Goal: Task Accomplishment & Management: Use online tool/utility

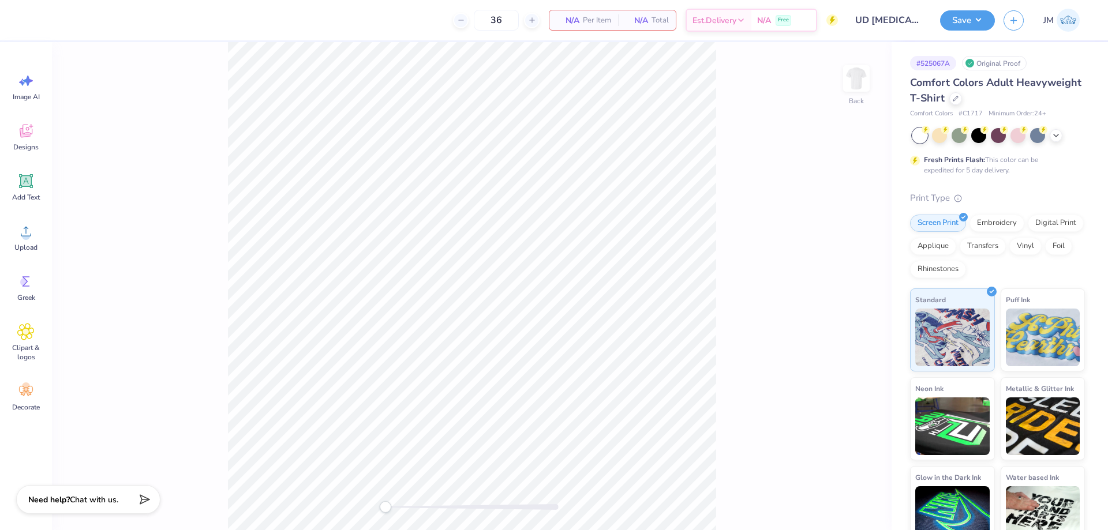
click at [876, 91] on div "Back" at bounding box center [471, 286] width 839 height 488
click at [864, 87] on img at bounding box center [856, 78] width 46 height 46
click at [20, 128] on icon at bounding box center [25, 130] width 17 height 17
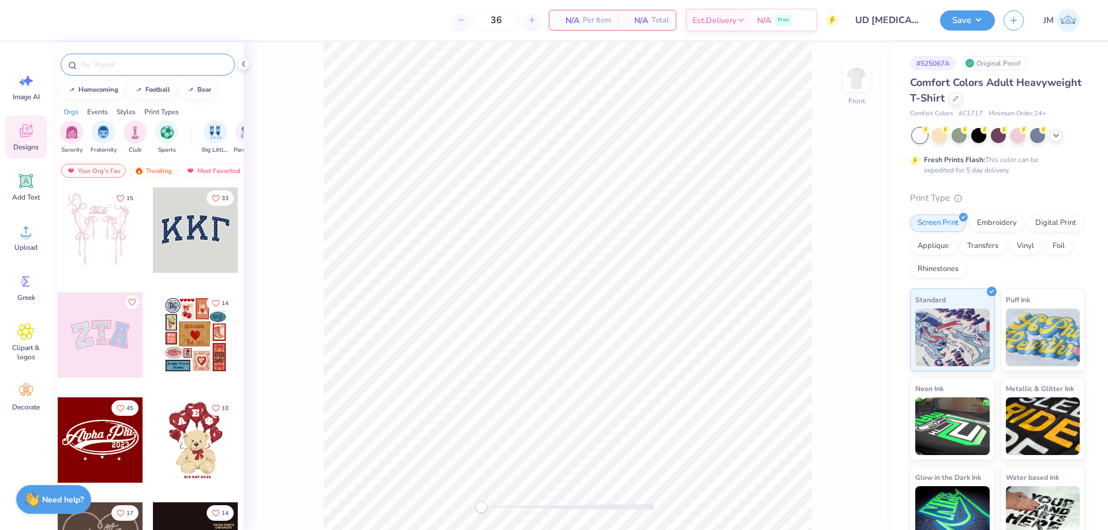
click at [119, 69] on input "text" at bounding box center [154, 65] width 148 height 12
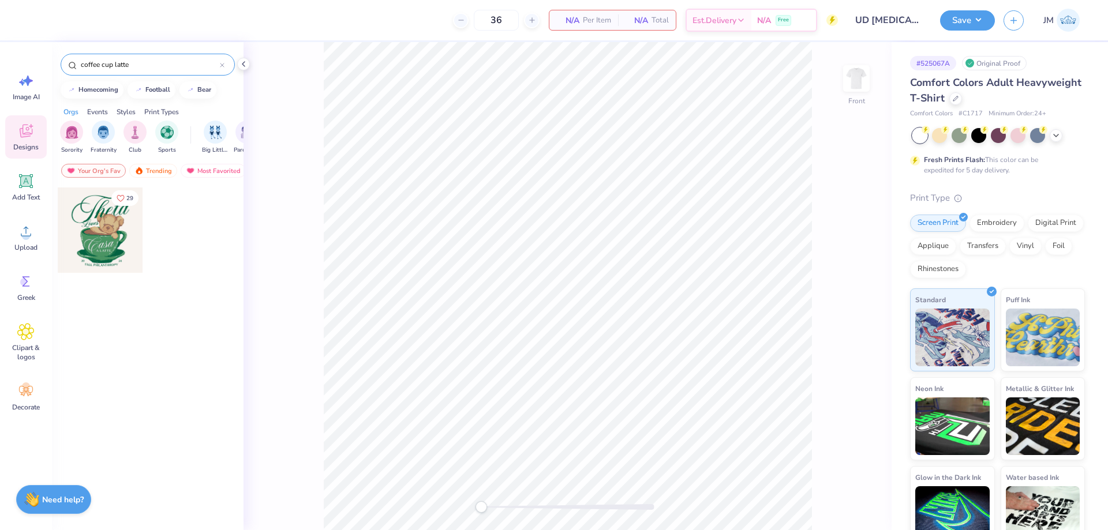
type input "coffee cup latte"
click at [121, 233] on div at bounding box center [100, 230] width 85 height 85
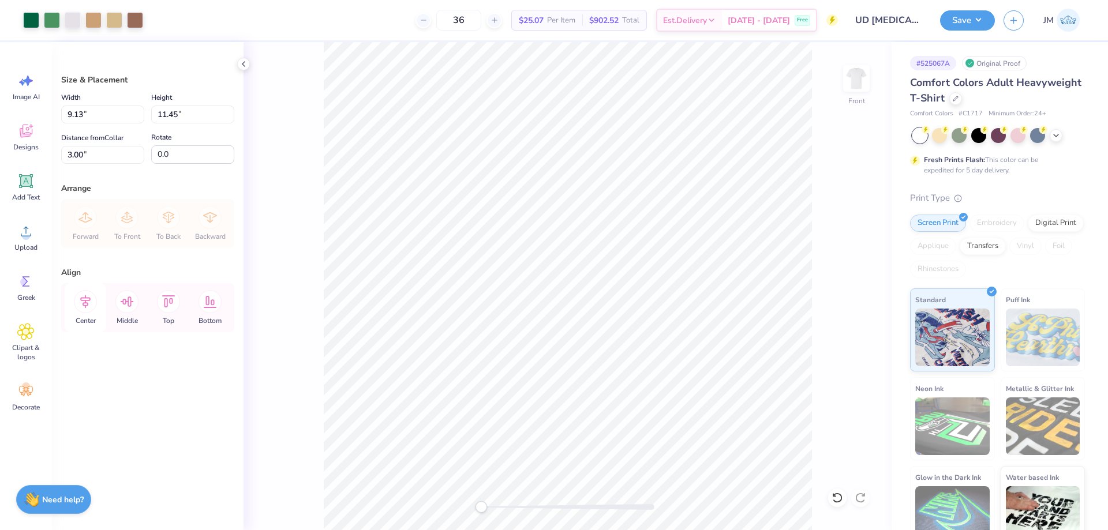
click at [88, 295] on icon at bounding box center [85, 301] width 23 height 23
click at [646, 400] on li "Ungroup" at bounding box center [644, 395] width 91 height 23
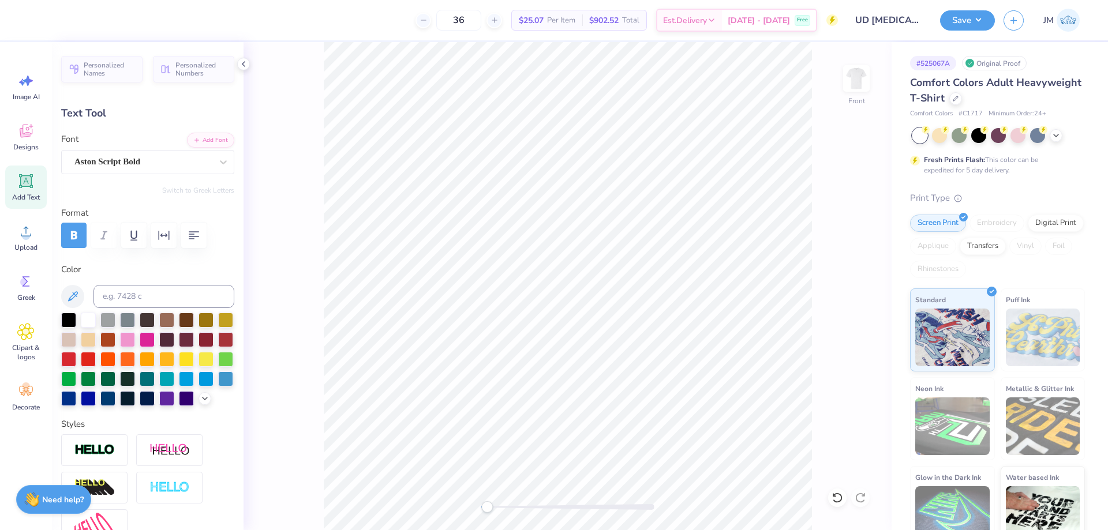
scroll to position [10, 1]
type textarea "Deltas"
type input "0.0"
type input "2.35"
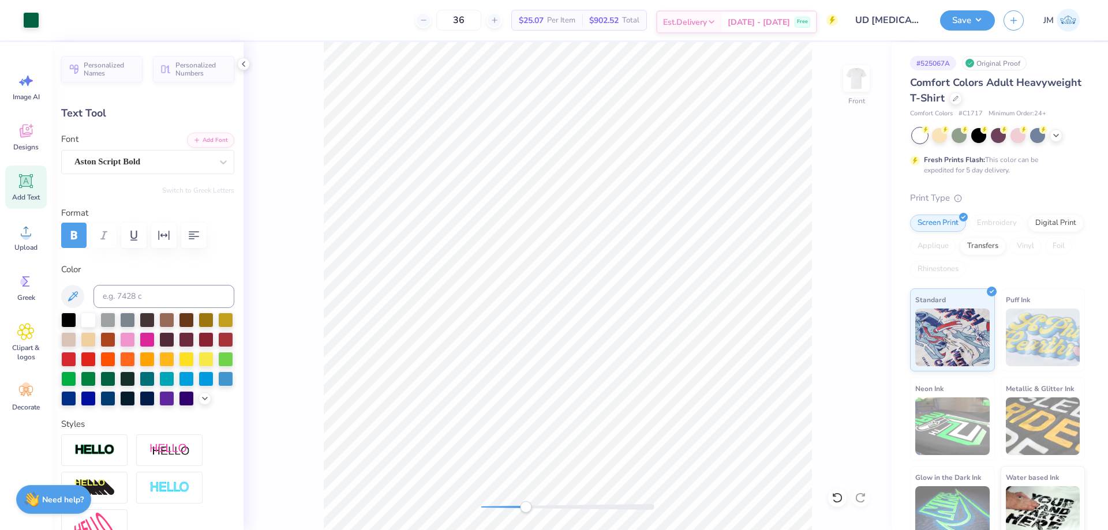
type input "2.86"
type input "3.98"
type input "-7.0"
type textarea "e"
type input "0.0"
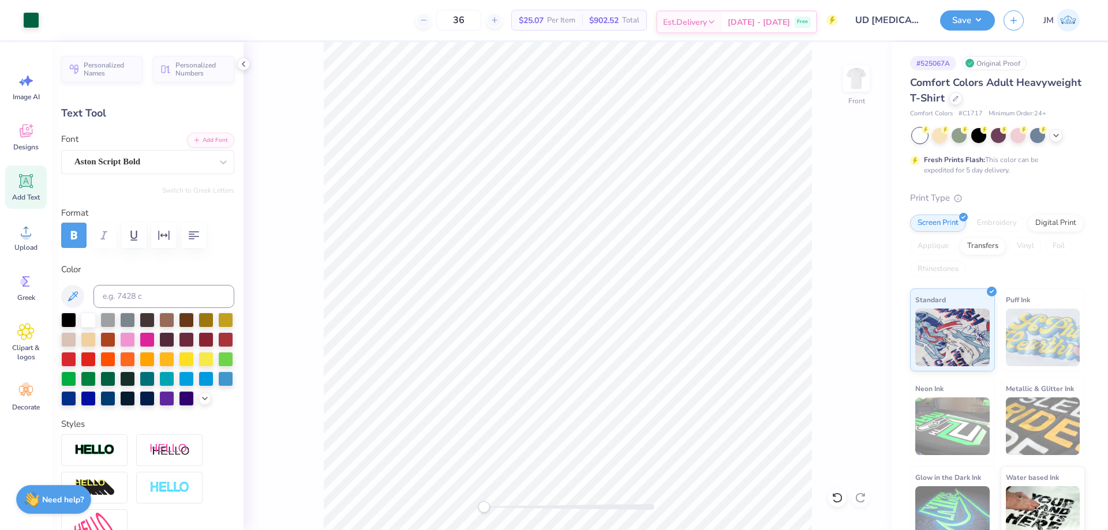
type input "11.75"
type input "4.67"
type input "3.10"
type input "-7.0"
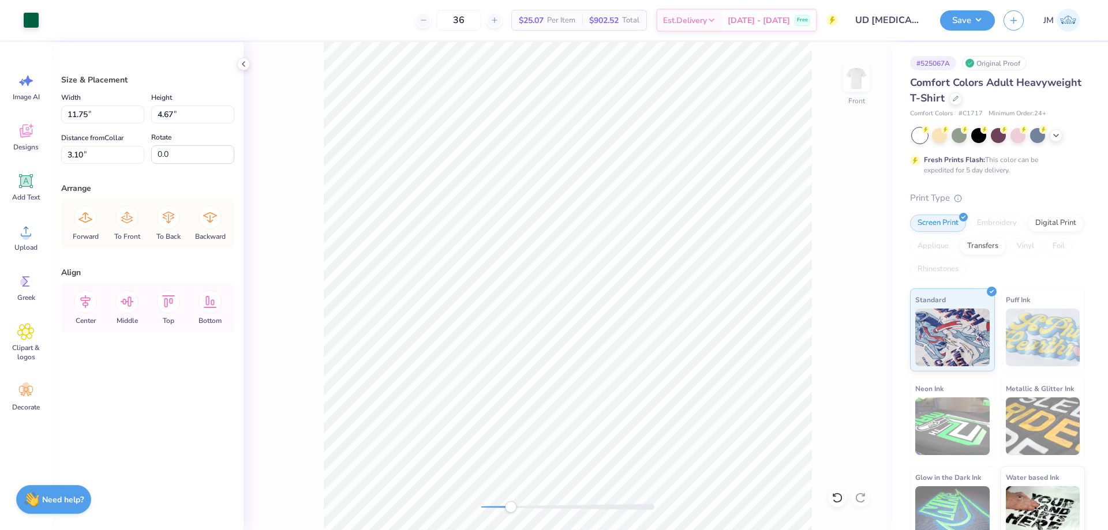
drag, startPoint x: 83, startPoint y: 293, endPoint x: 288, endPoint y: 257, distance: 208.4
click at [84, 293] on icon at bounding box center [85, 301] width 23 height 23
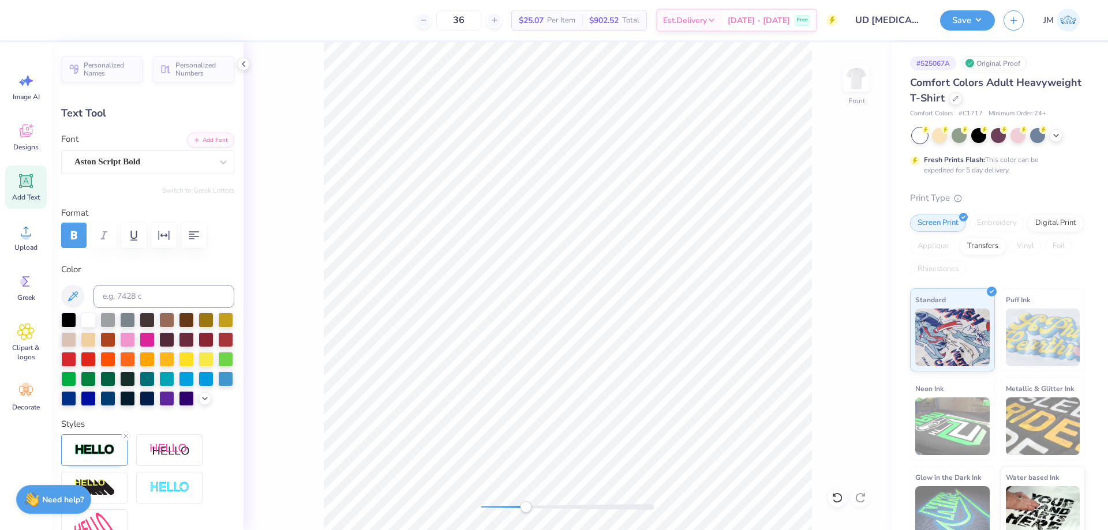
scroll to position [10, 1]
type textarea "Runs on"
type input "3.66"
type input "1.29"
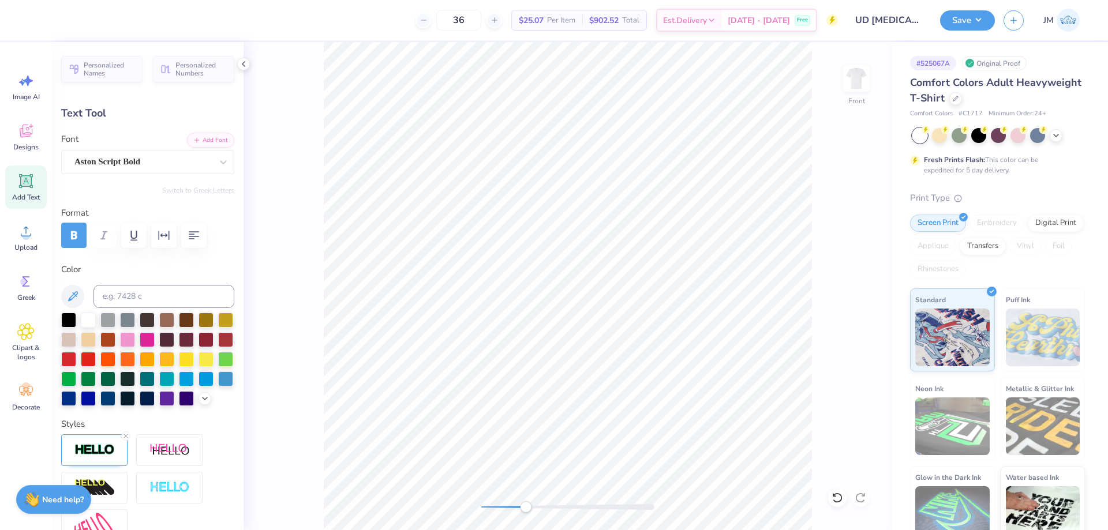
type input "7.29"
type input "4.70"
type input "2.55"
type input "9.90"
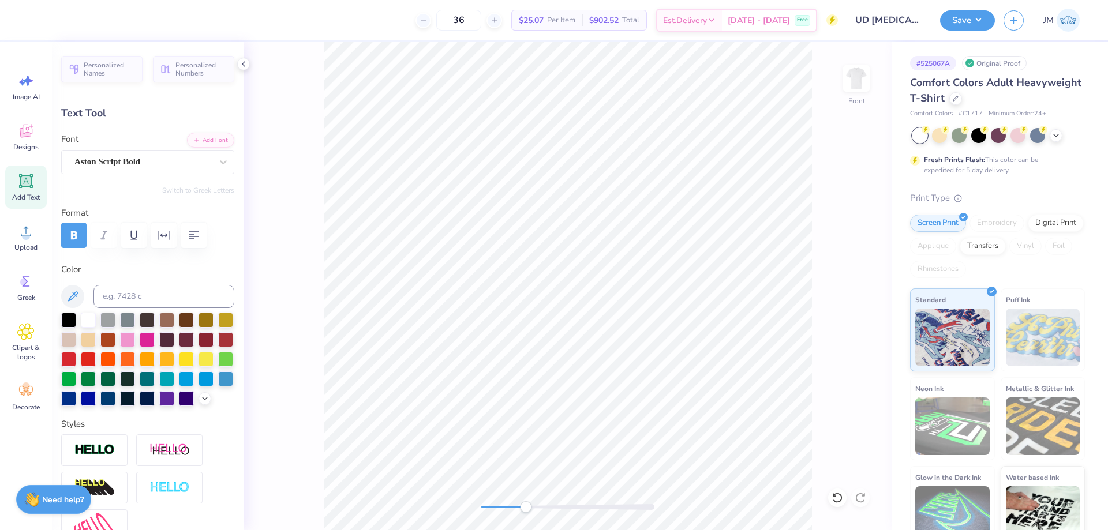
type textarea "Dunkin"
type input "4.12"
type input "1.43"
type input "10.81"
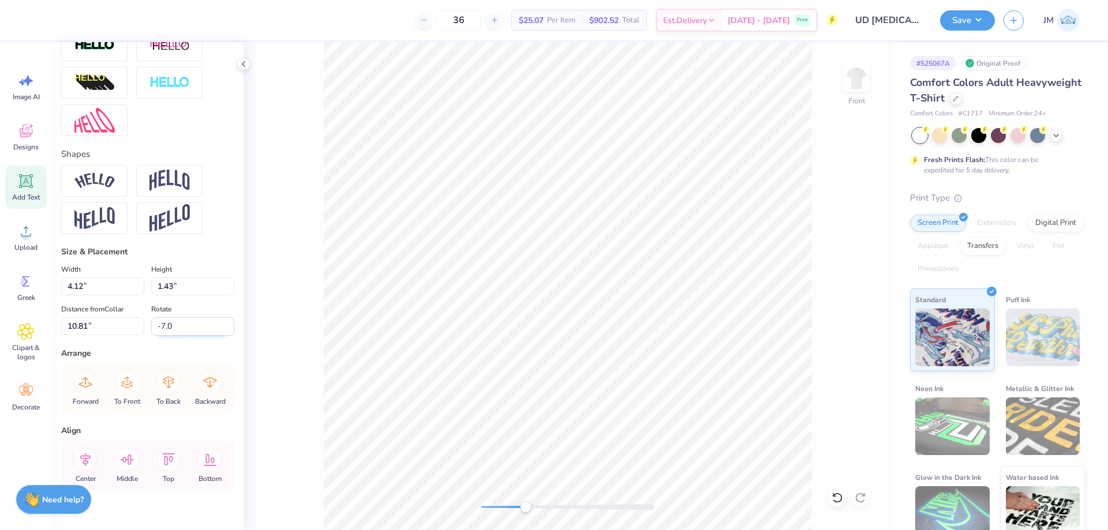
scroll to position [443, 0]
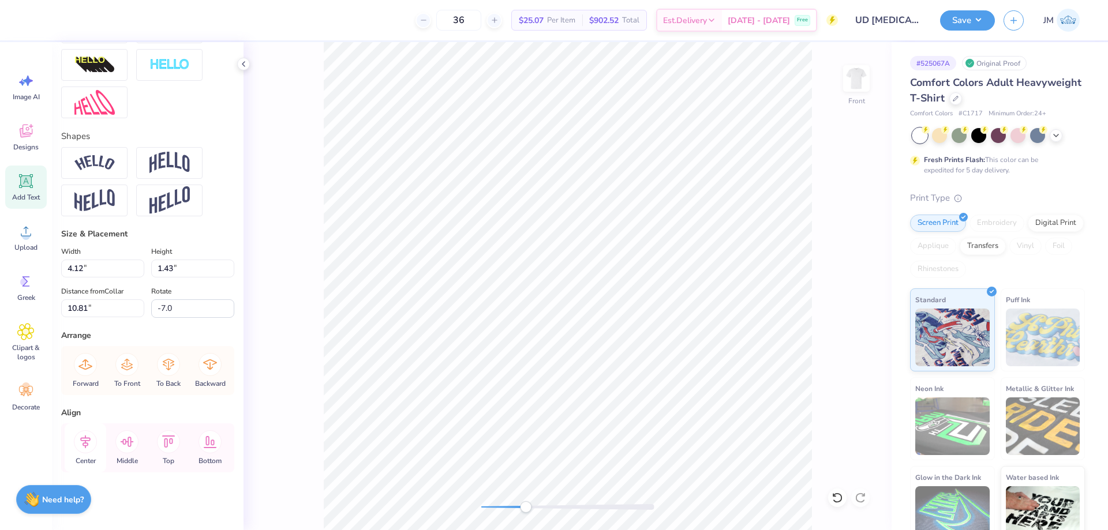
click at [83, 436] on icon at bounding box center [85, 441] width 23 height 23
type input "2.37"
type input "0.33"
type input "11.81"
type input "0.0"
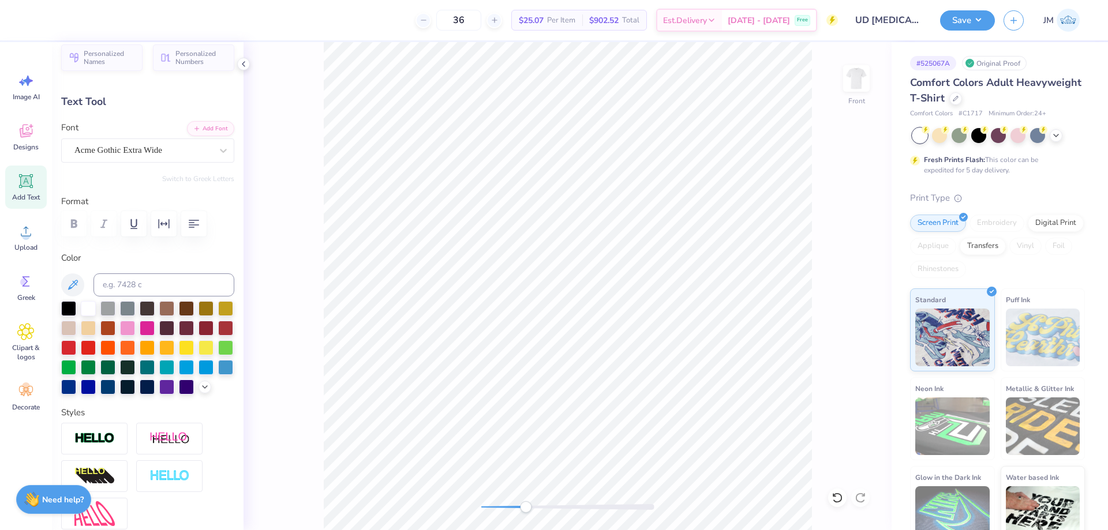
scroll to position [0, 0]
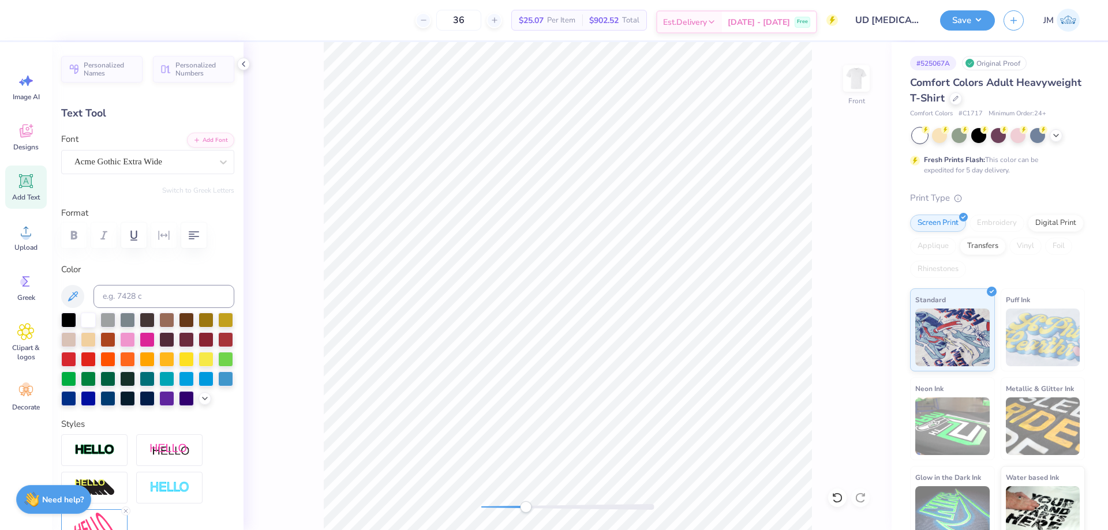
type input "0.47"
type input "0.31"
type input "13.45"
type textarea "25"
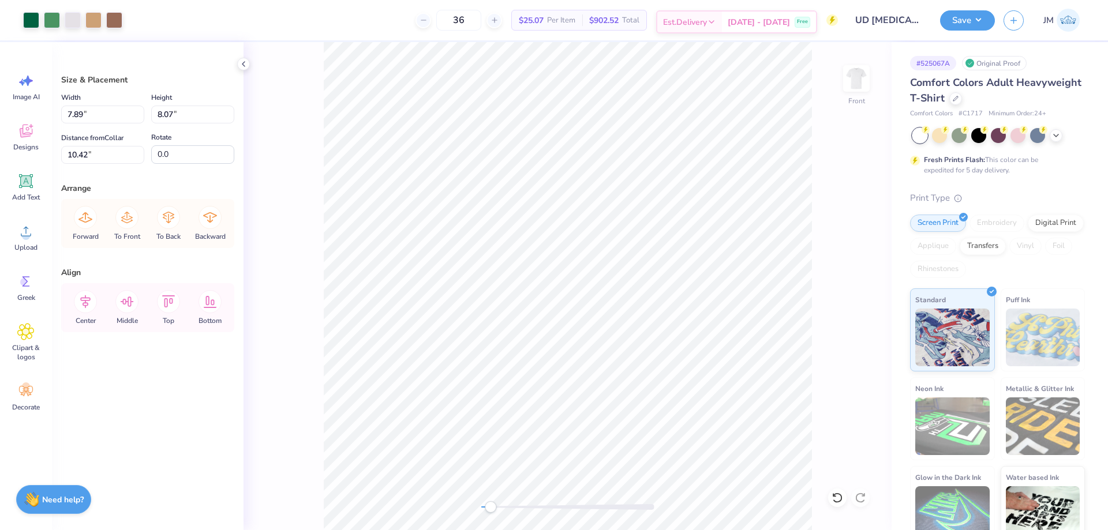
type input "7.89"
type input "8.07"
type input "5.92"
click at [612, 404] on li "Group" at bounding box center [623, 403] width 91 height 23
click at [611, 335] on li "Download vector" at bounding box center [614, 335] width 91 height 23
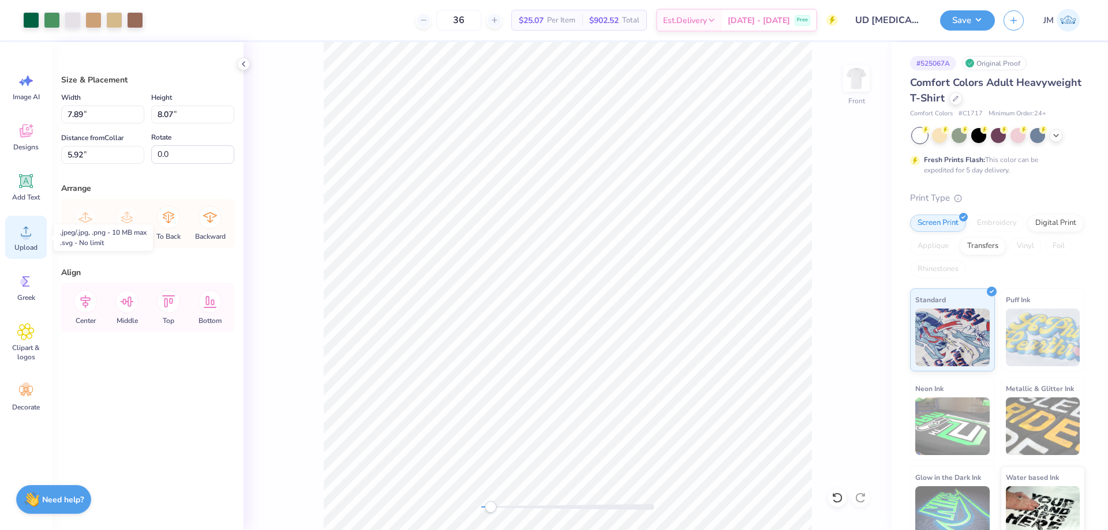
click at [18, 245] on span "Upload" at bounding box center [25, 247] width 23 height 9
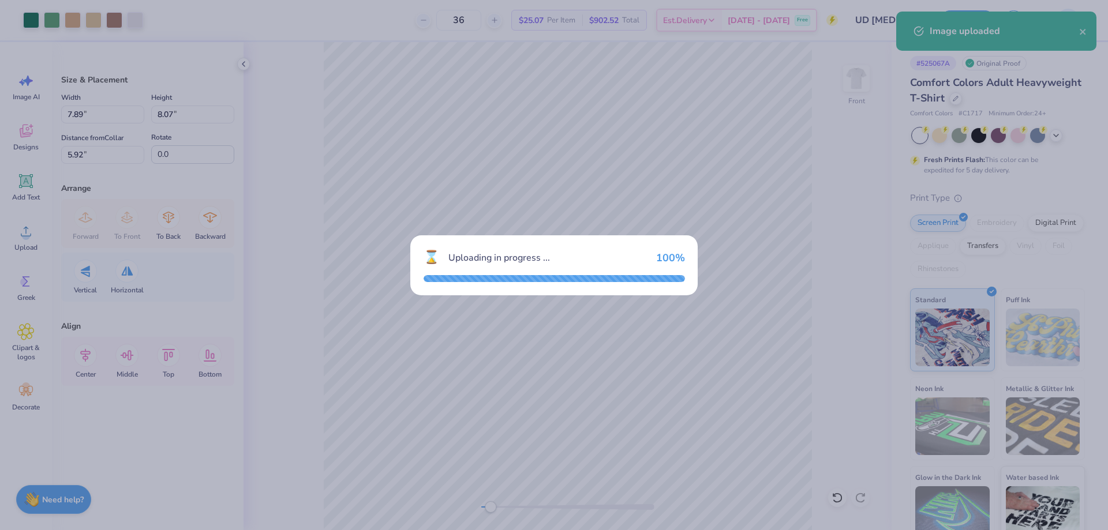
type input "14.53"
type input "14.87"
type input "6.31"
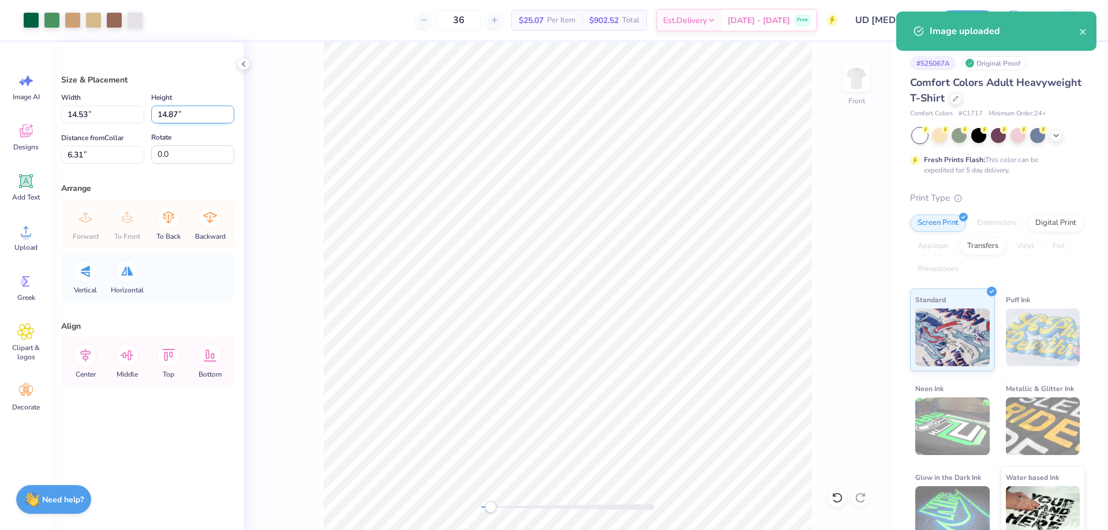
click at [179, 115] on input "14.87" at bounding box center [192, 115] width 83 height 18
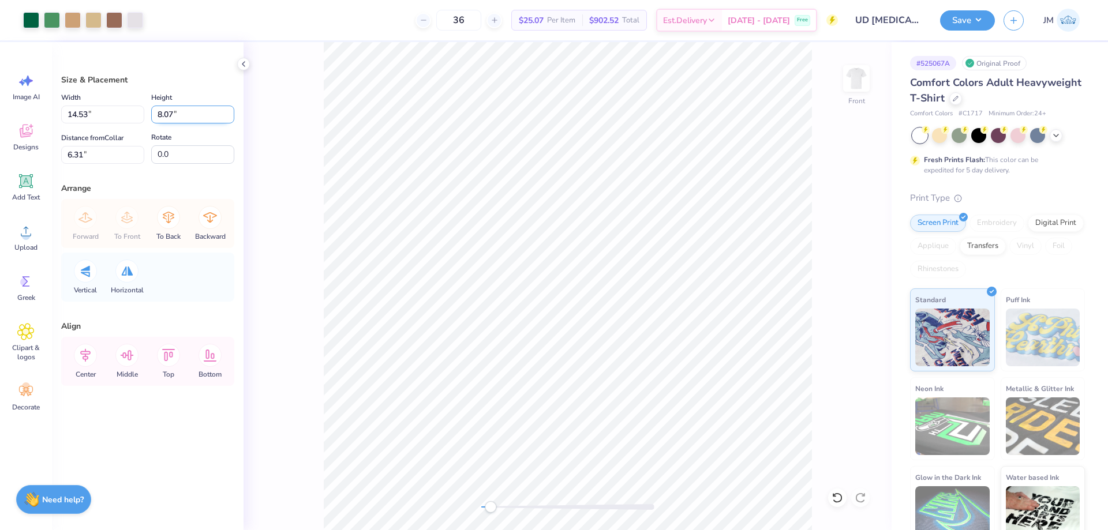
type input "8.07"
type input "7.89"
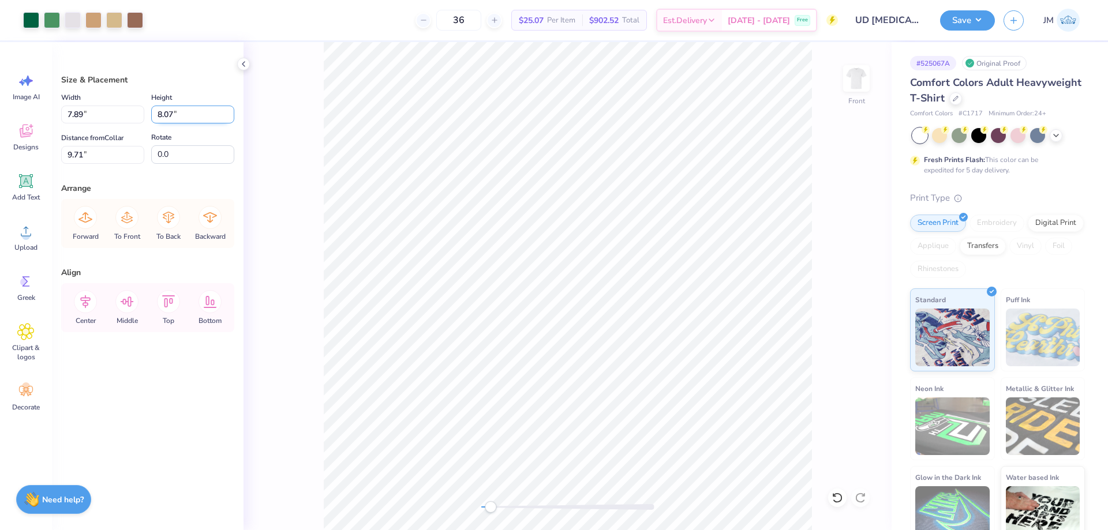
type input "5.92"
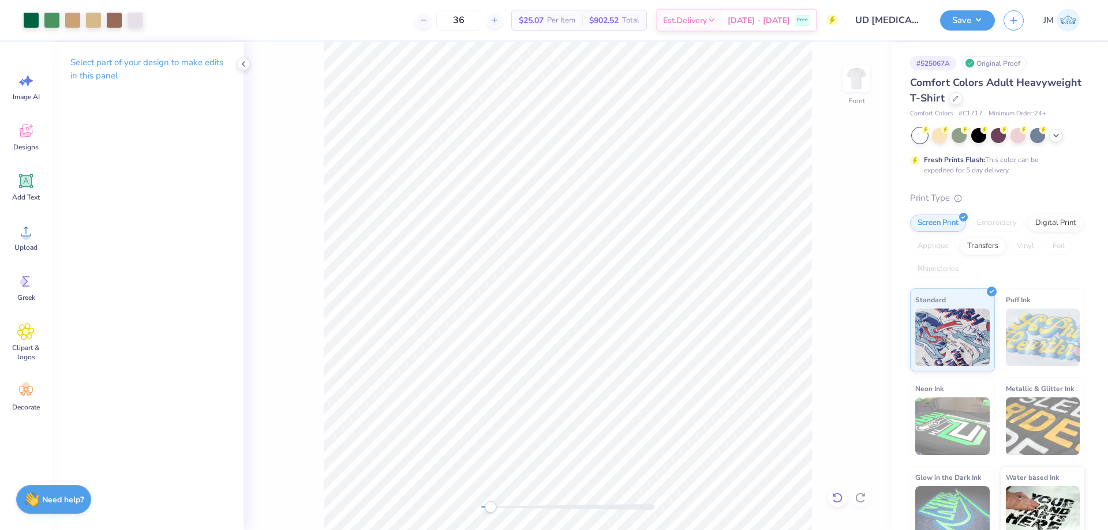
click at [838, 495] on icon at bounding box center [837, 498] width 12 height 12
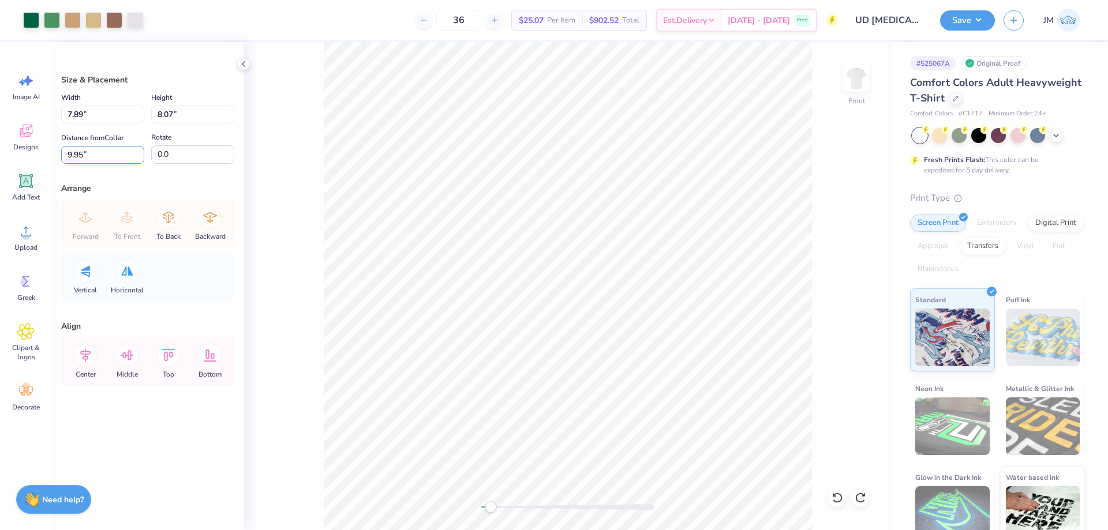
click at [100, 157] on input "9.95" at bounding box center [102, 155] width 83 height 18
type input "5.92"
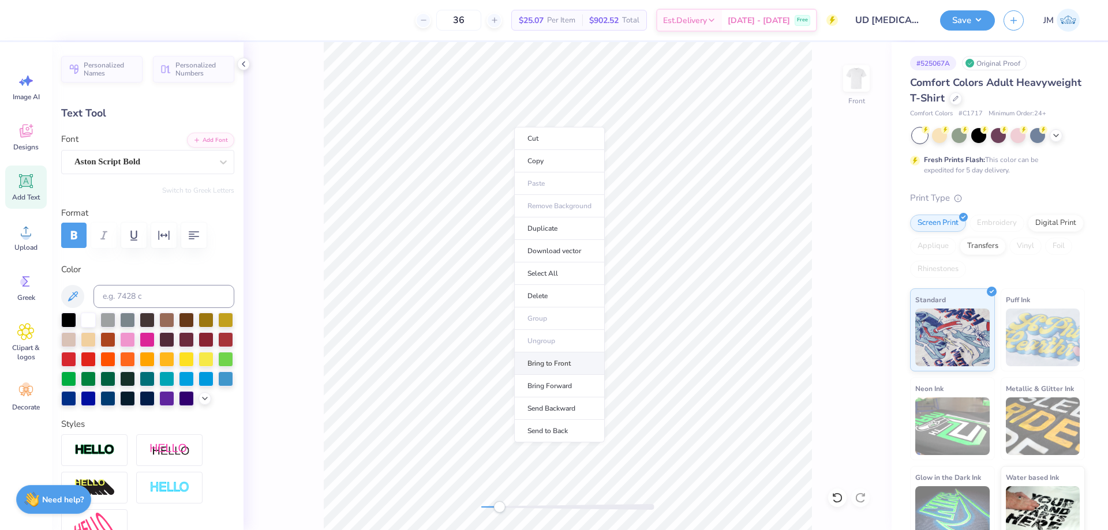
click at [584, 370] on li "Bring to Front" at bounding box center [559, 364] width 91 height 23
type input "0.0"
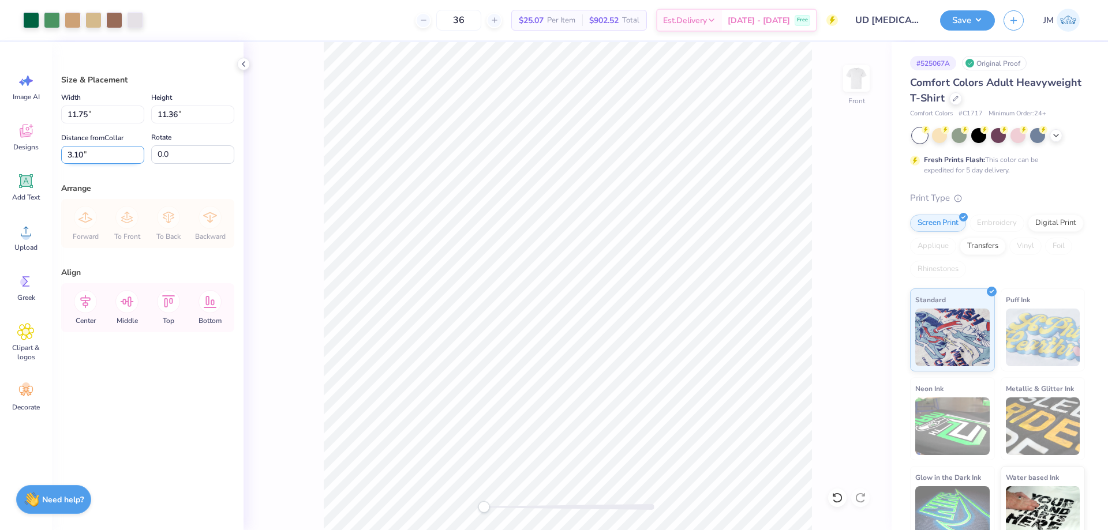
click at [102, 151] on input "3.10" at bounding box center [102, 155] width 83 height 18
type input "3.00"
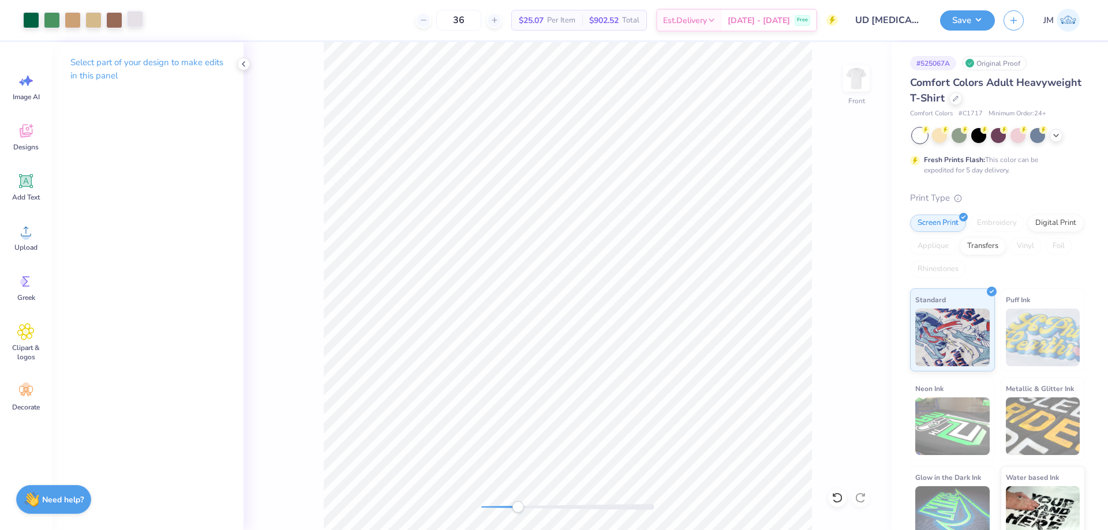
click at [140, 23] on div at bounding box center [135, 19] width 16 height 16
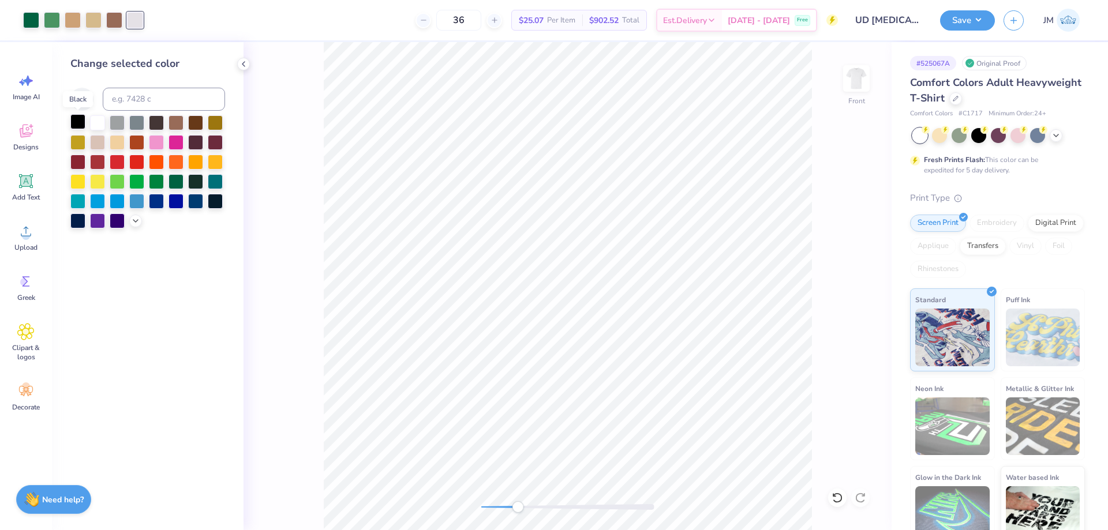
click at [73, 116] on div at bounding box center [77, 121] width 15 height 15
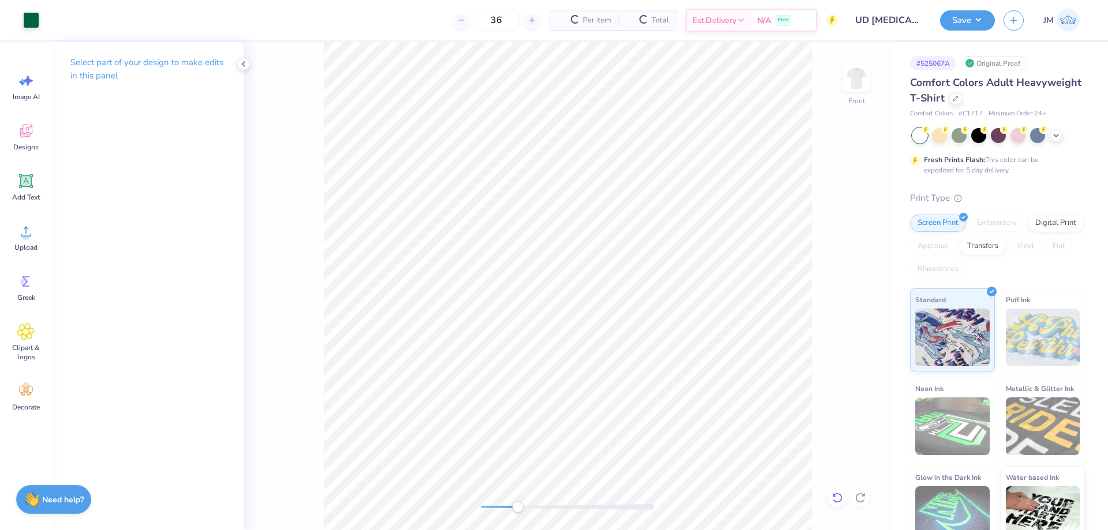
click at [835, 492] on icon at bounding box center [837, 498] width 12 height 12
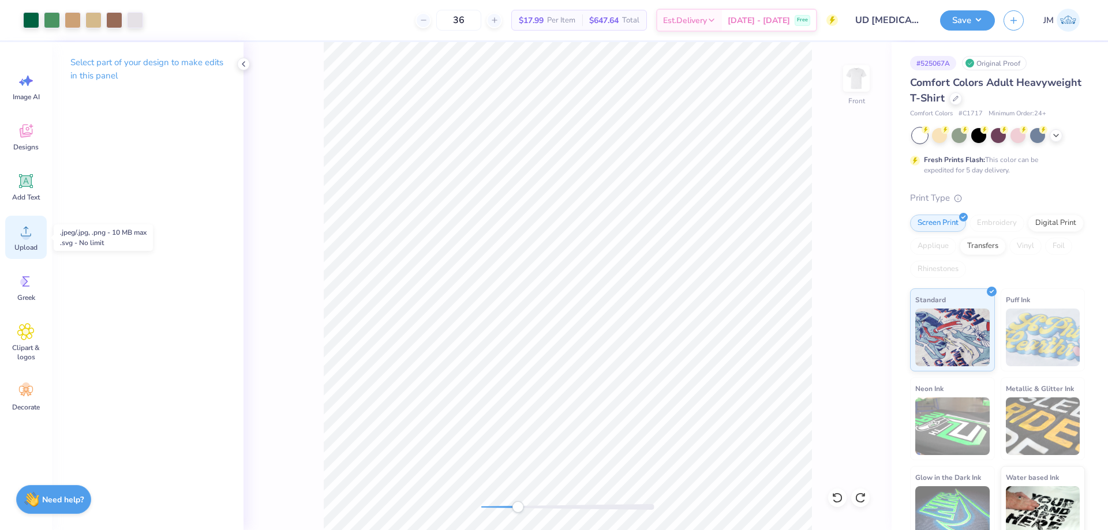
click at [30, 238] on icon at bounding box center [25, 231] width 17 height 17
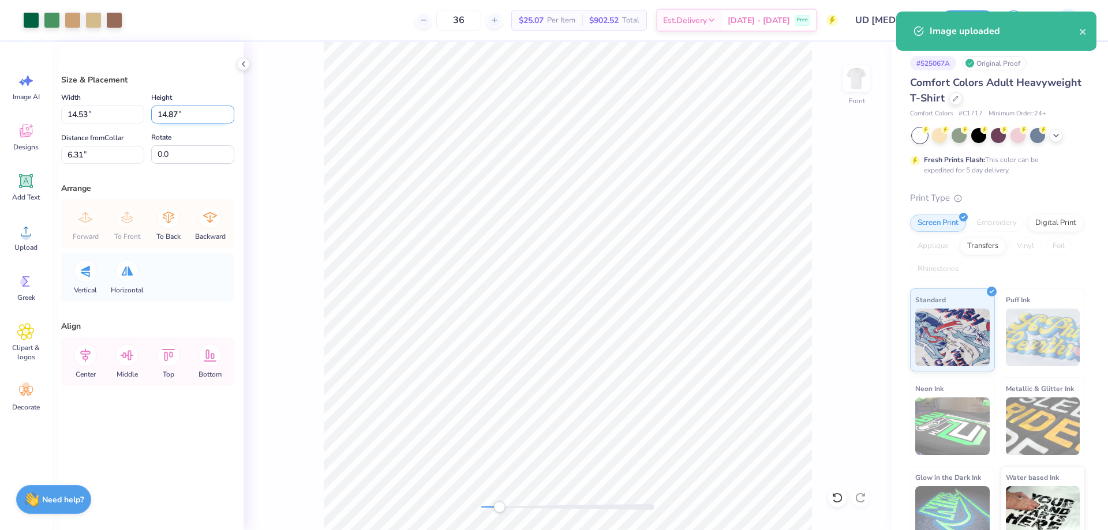
click at [177, 115] on input "14.87" at bounding box center [192, 115] width 83 height 18
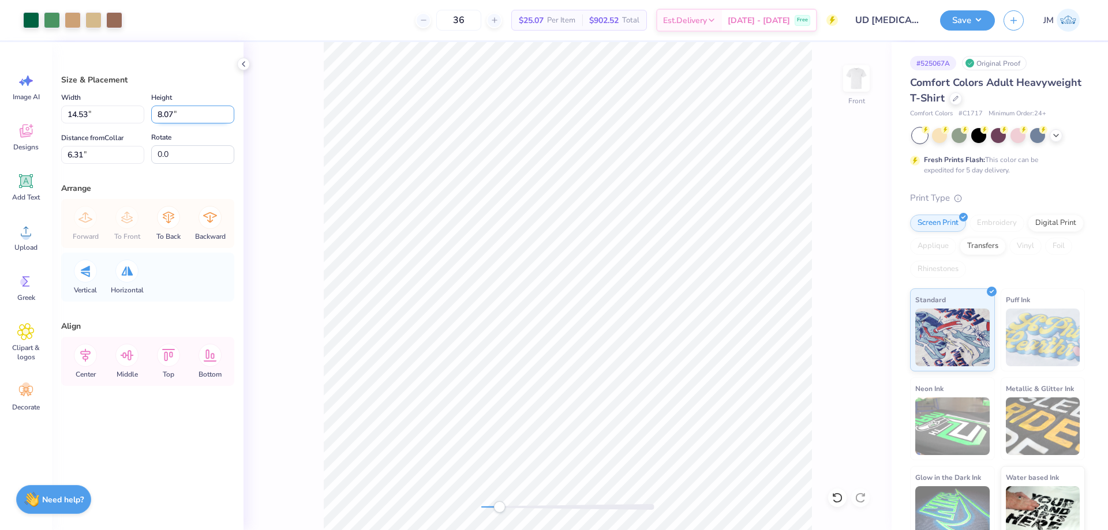
type input "8.07"
type input "7.89"
type input "5.82"
click at [98, 157] on input "9.71" at bounding box center [102, 155] width 83 height 18
type input "5.82"
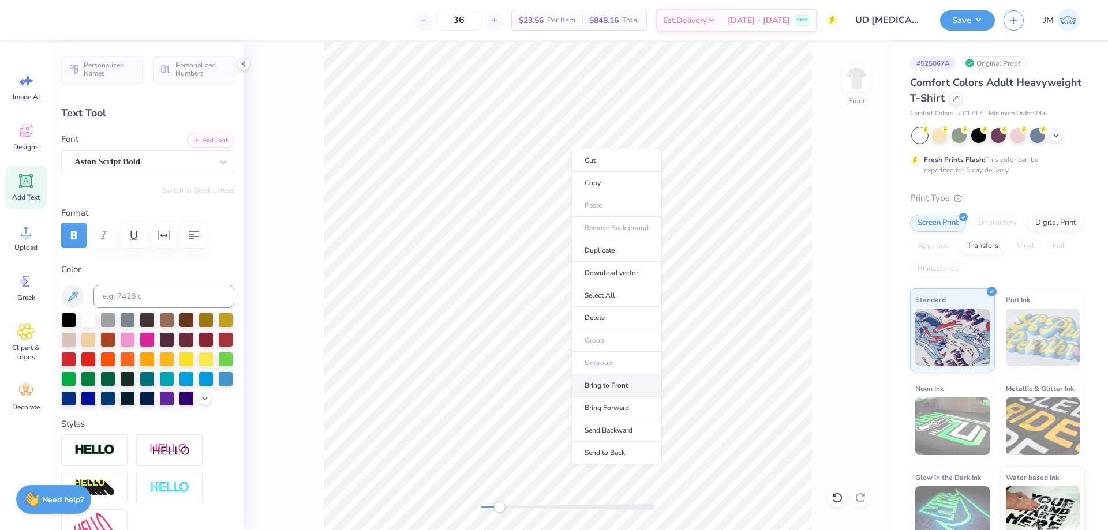
click at [627, 388] on li "Bring to Front" at bounding box center [616, 385] width 91 height 23
type input "0.0"
click at [859, 80] on img at bounding box center [856, 78] width 46 height 46
click at [33, 239] on icon at bounding box center [25, 231] width 17 height 17
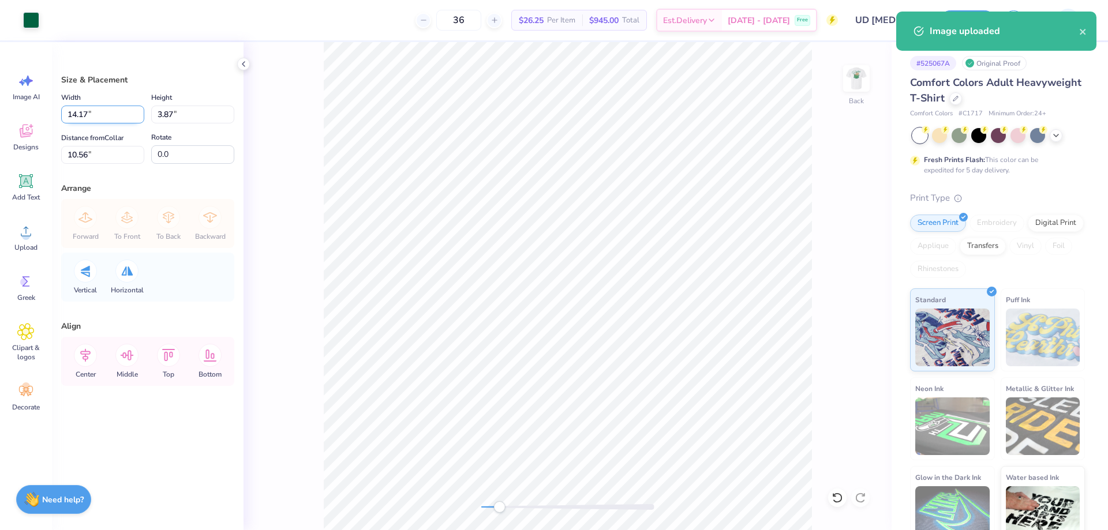
click at [104, 118] on input "14.17" at bounding box center [102, 115] width 83 height 18
type input "3.50"
type input "0.96"
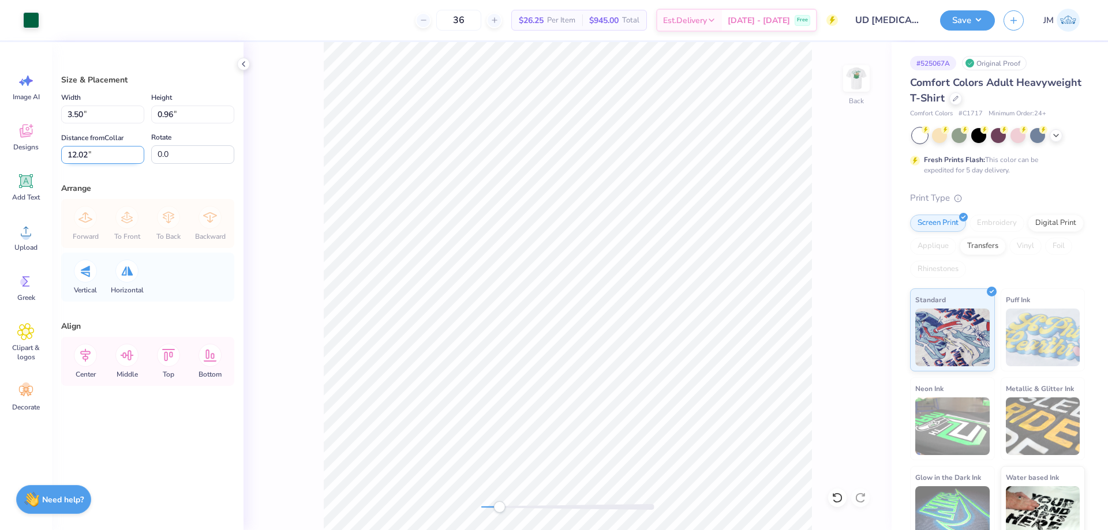
click at [128, 154] on input "12.02" at bounding box center [102, 155] width 83 height 18
type input "3"
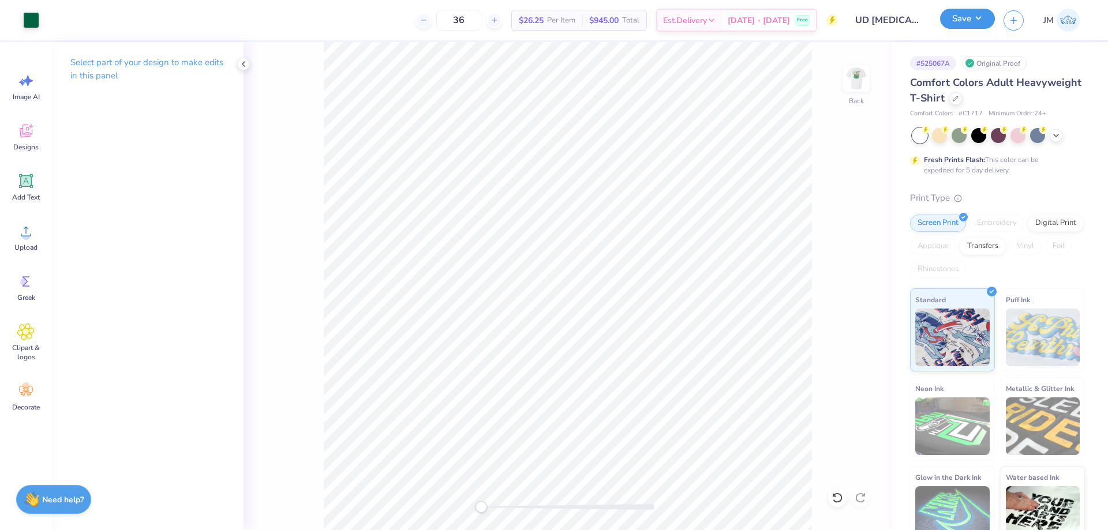
click at [980, 12] on button "Save" at bounding box center [967, 19] width 55 height 20
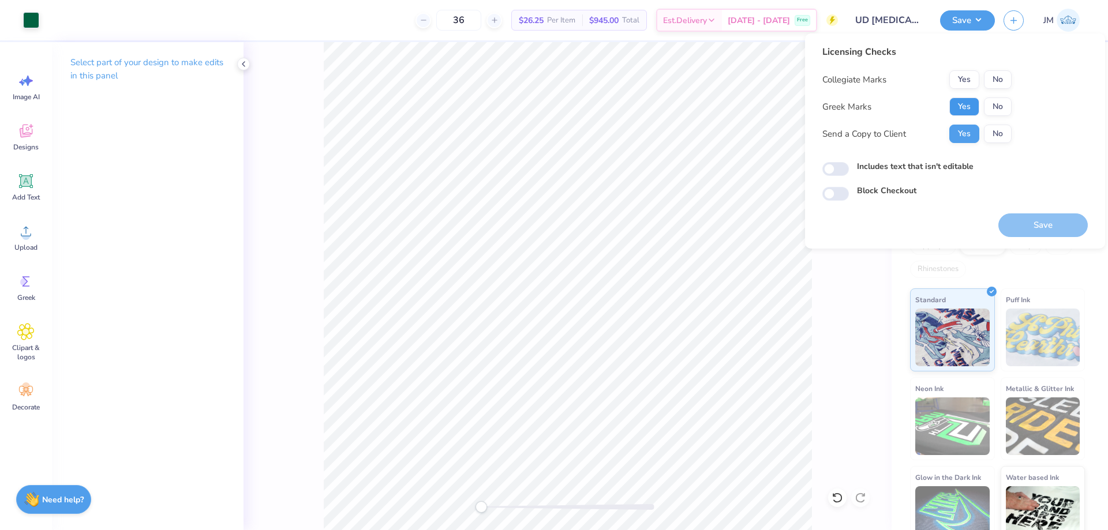
click at [970, 103] on button "Yes" at bounding box center [964, 107] width 30 height 18
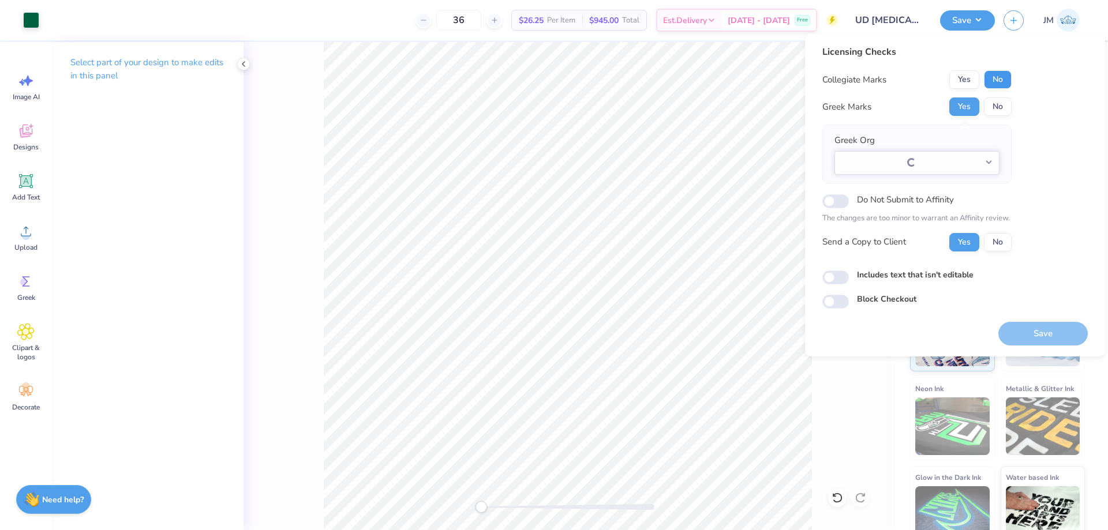
click at [993, 82] on button "No" at bounding box center [998, 79] width 28 height 18
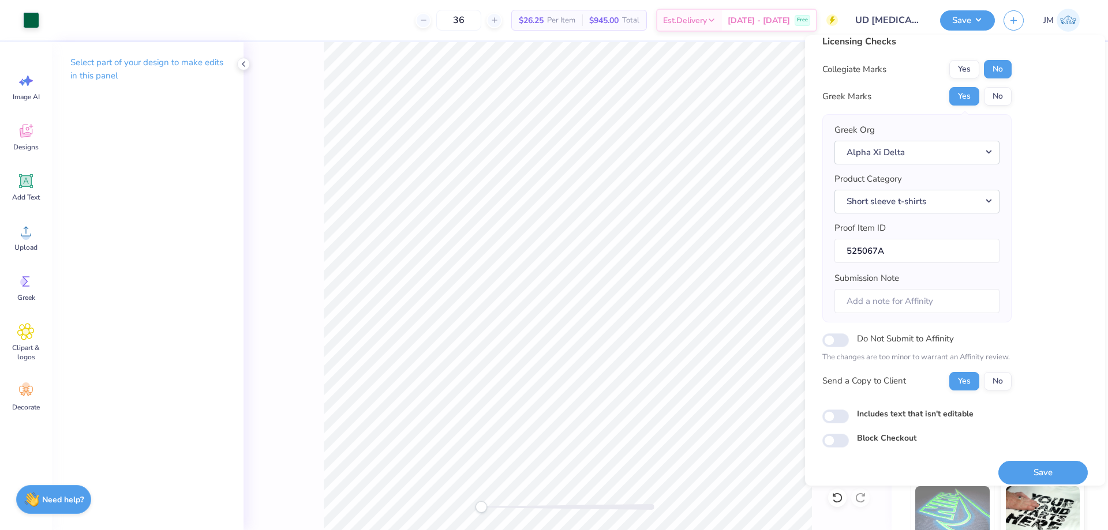
scroll to position [22, 0]
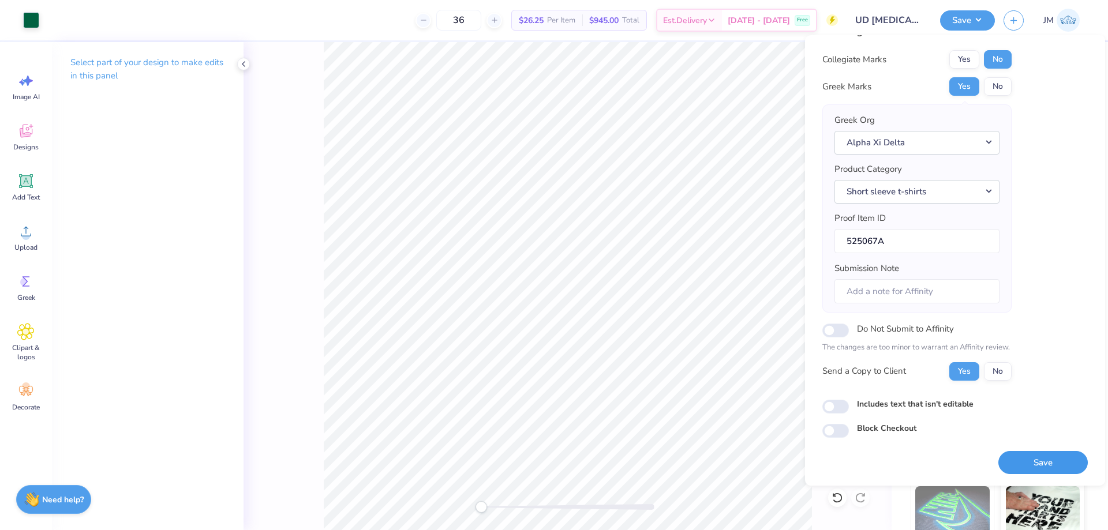
click at [1033, 455] on button "Save" at bounding box center [1042, 463] width 89 height 24
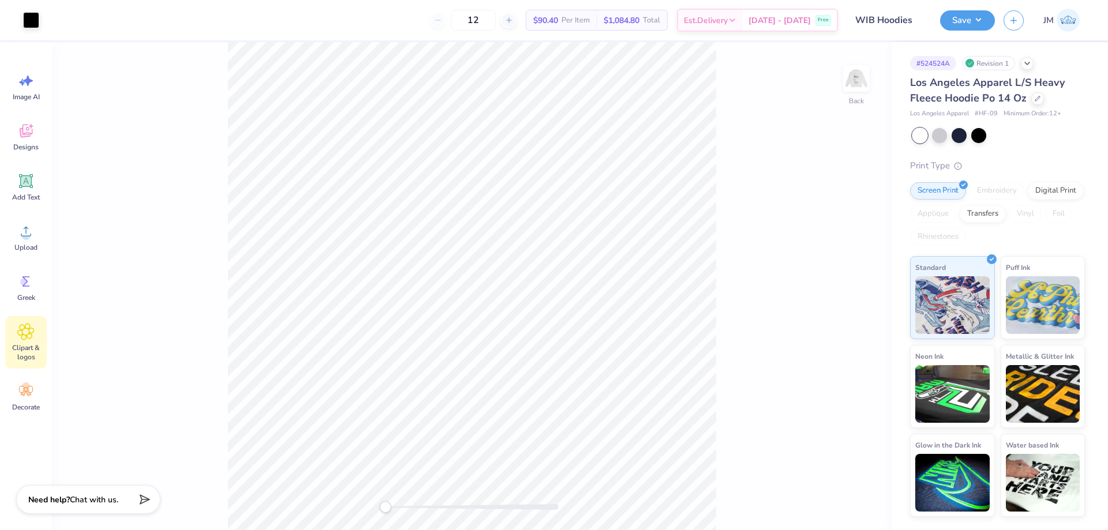
click at [27, 348] on span "Clipart & logos" at bounding box center [26, 352] width 38 height 18
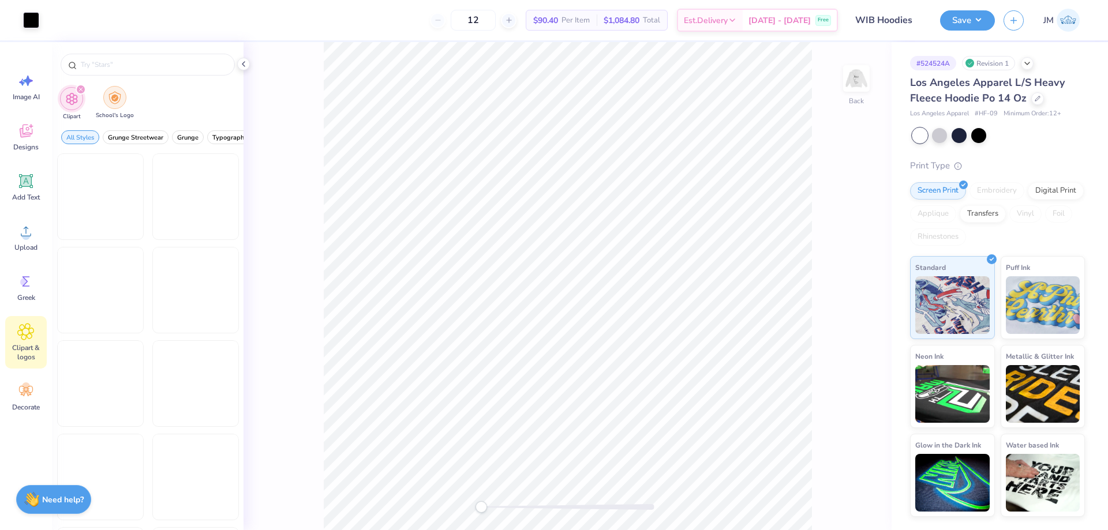
click at [116, 103] on img "filter for School's Logo" at bounding box center [114, 97] width 13 height 13
click at [148, 65] on input "text" at bounding box center [154, 65] width 148 height 12
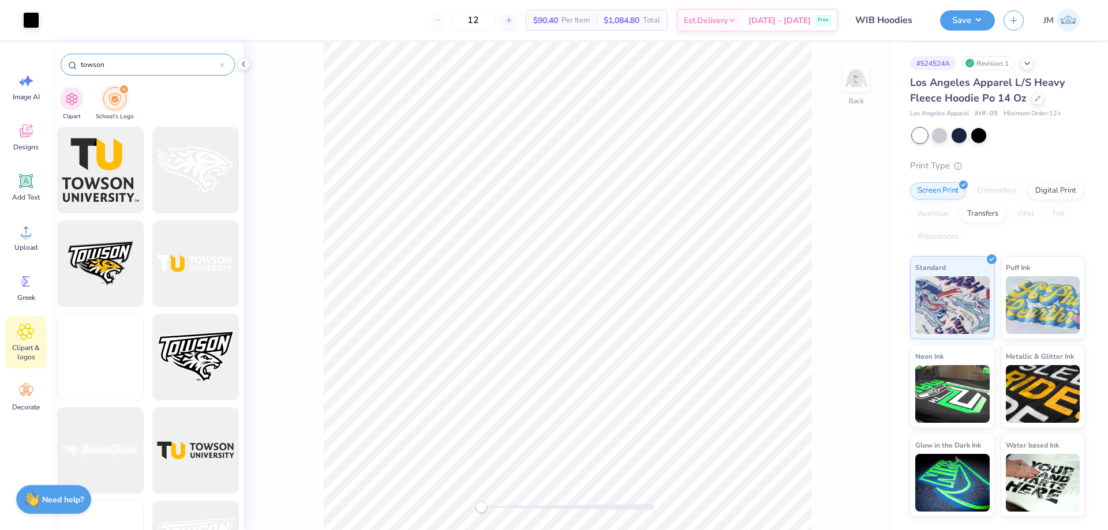
type input "towson"
click at [246, 61] on icon at bounding box center [243, 63] width 9 height 9
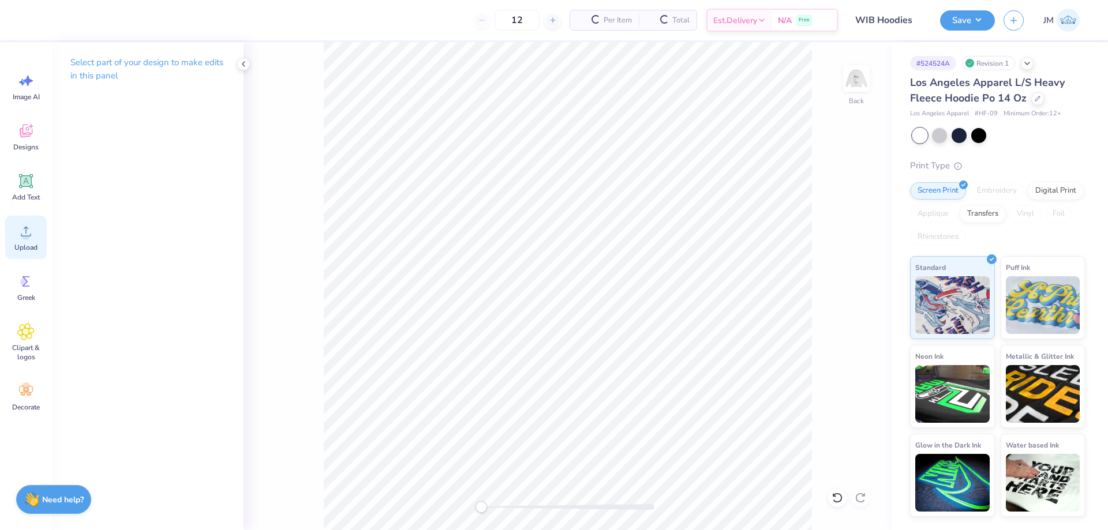
click at [32, 232] on icon at bounding box center [25, 231] width 17 height 17
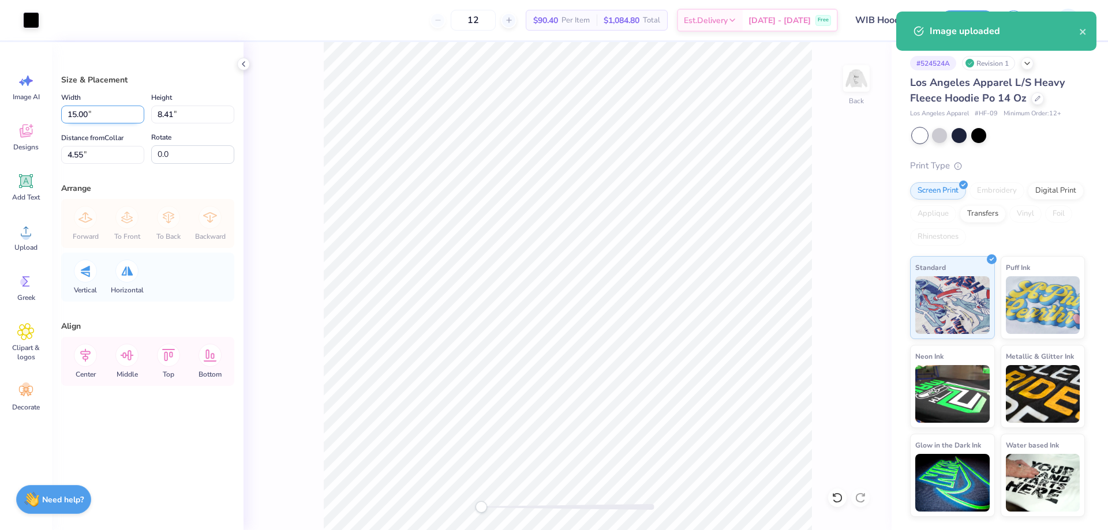
click at [83, 106] on input "15.00" at bounding box center [102, 115] width 83 height 18
type input "6.99"
type input "3.92"
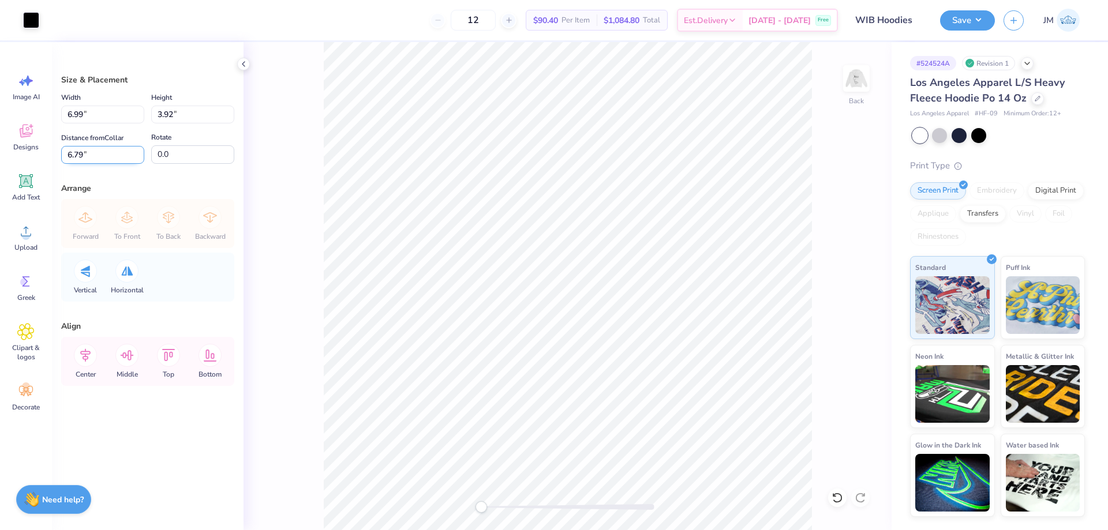
click at [90, 151] on input "6.79" at bounding box center [102, 155] width 83 height 18
type input "4.09"
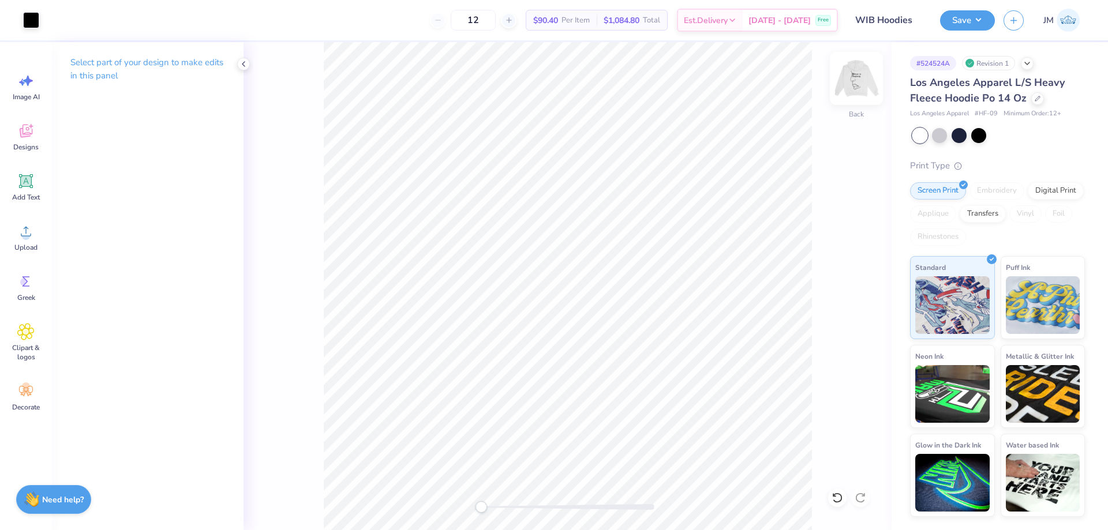
click at [857, 83] on img at bounding box center [856, 78] width 46 height 46
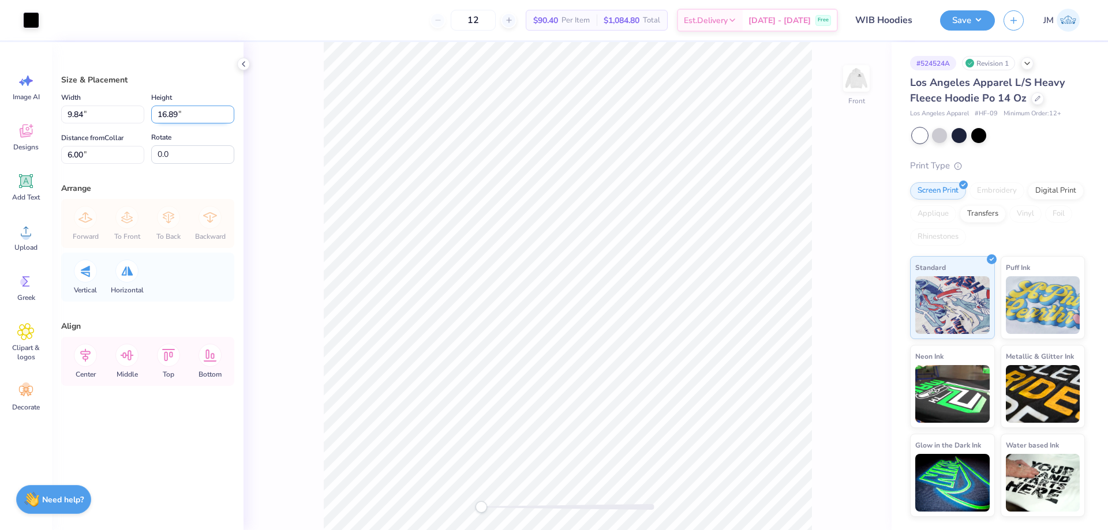
click at [171, 114] on input "16.89" at bounding box center [192, 115] width 83 height 18
type input "15"
type input "8.74"
type input "15.00"
click at [109, 158] on input "6.94" at bounding box center [102, 155] width 83 height 18
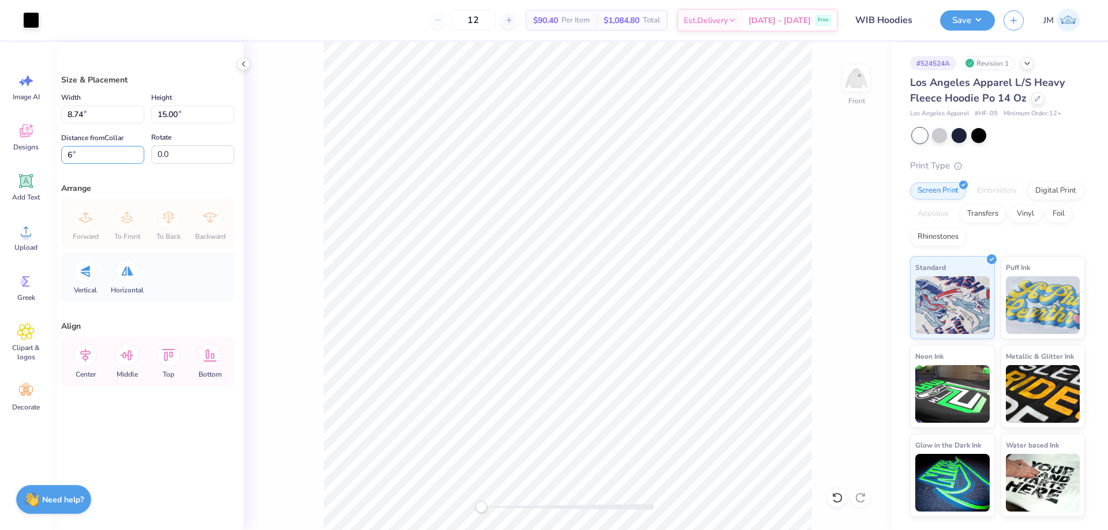
type input "6"
click at [89, 359] on icon at bounding box center [85, 355] width 23 height 23
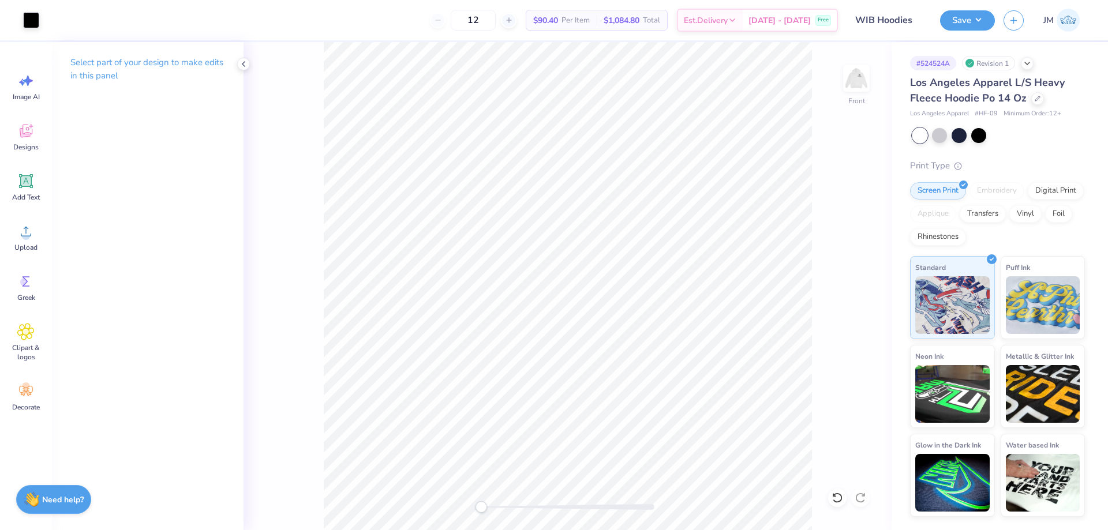
click at [871, 83] on div "Front" at bounding box center [567, 286] width 648 height 488
click at [864, 81] on img at bounding box center [856, 78] width 46 height 46
click at [981, 24] on button "Save" at bounding box center [967, 19] width 55 height 20
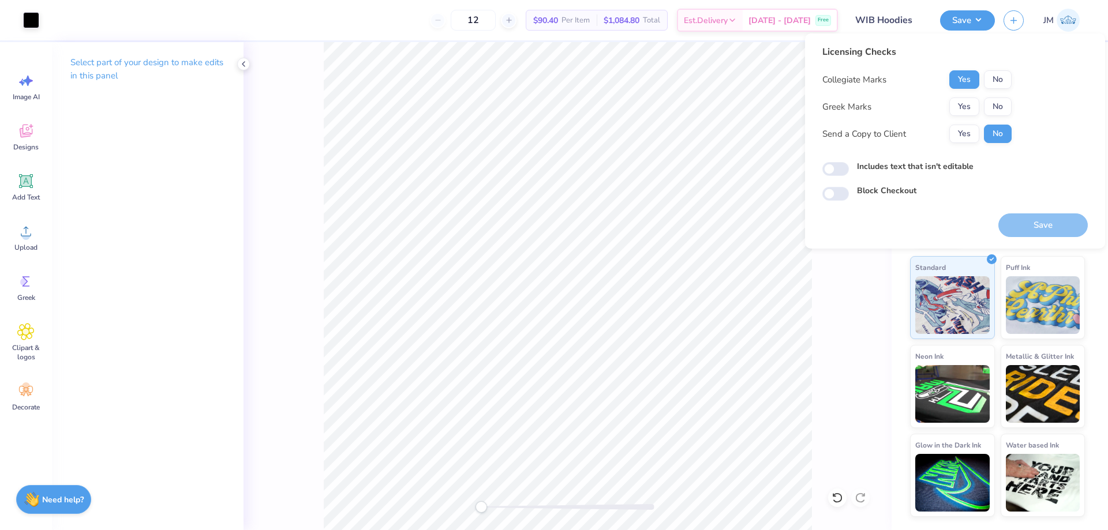
click at [996, 97] on div "Collegiate Marks Yes No Greek Marks Yes No Send a Copy to Client Yes No" at bounding box center [916, 106] width 189 height 73
click at [1003, 111] on button "No" at bounding box center [998, 107] width 28 height 18
click at [1027, 220] on button "Save" at bounding box center [1042, 225] width 89 height 24
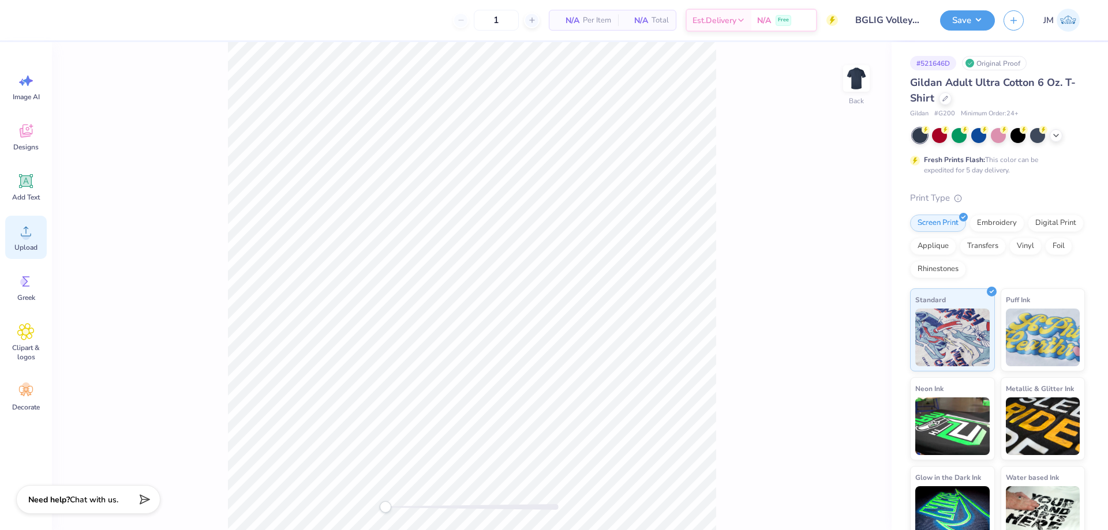
click at [29, 235] on circle at bounding box center [26, 236] width 8 height 8
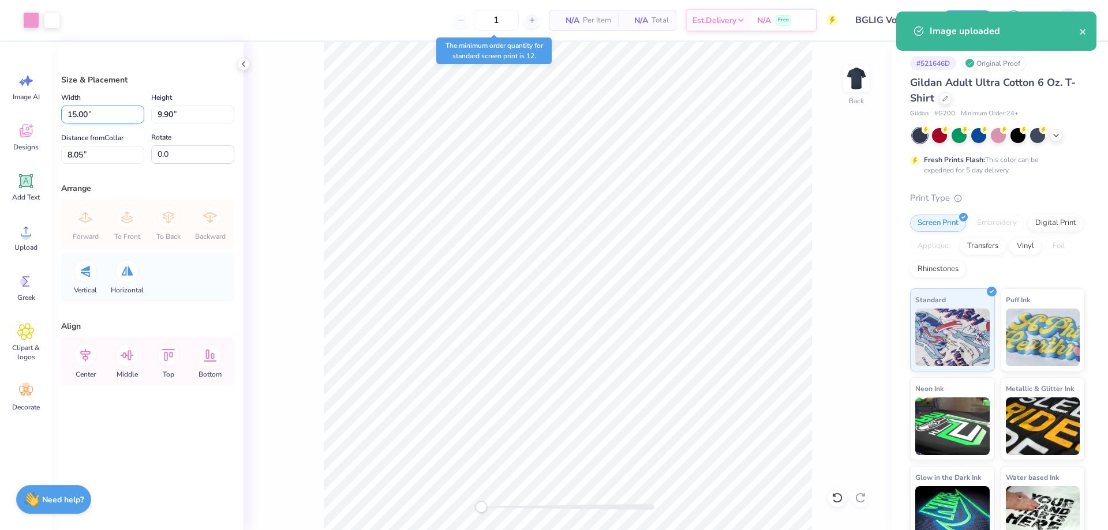
click at [95, 112] on input "15.00" at bounding box center [102, 115] width 83 height 18
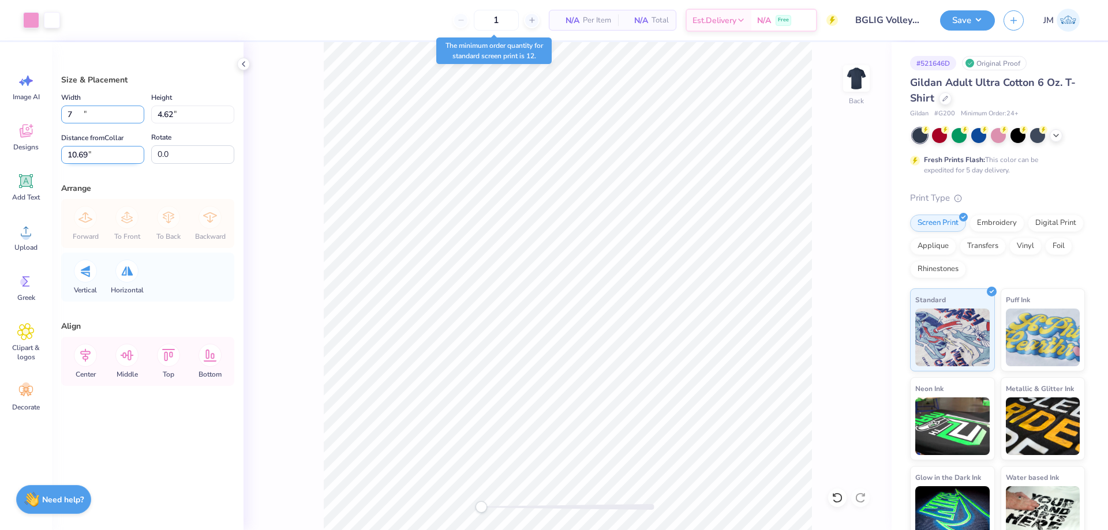
type input "7.00"
type input "4.62"
click at [100, 147] on input "10.69" at bounding box center [102, 155] width 83 height 18
type input "3"
click at [972, 20] on button "Save" at bounding box center [967, 19] width 55 height 20
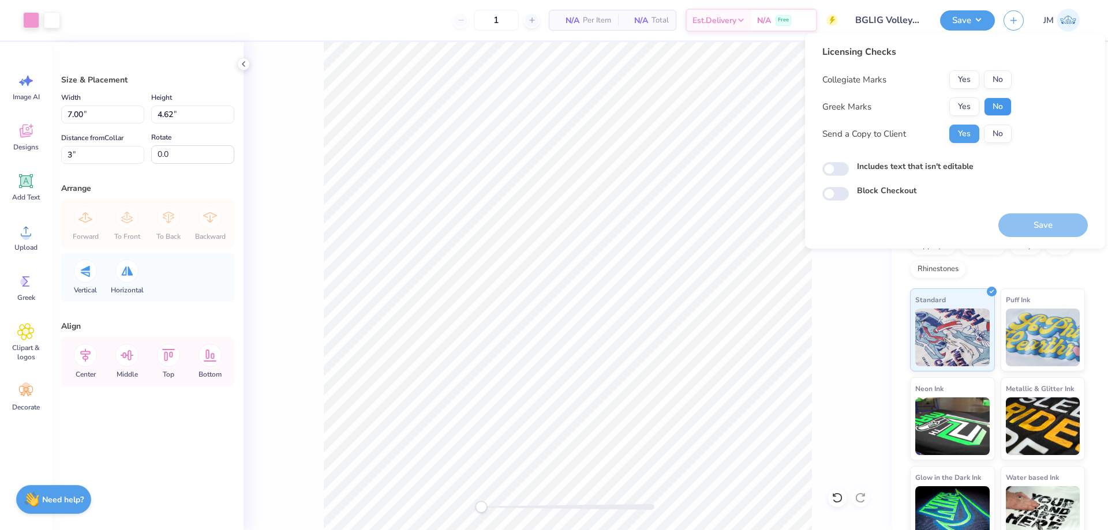
click at [990, 98] on button "No" at bounding box center [998, 107] width 28 height 18
click at [996, 87] on button "No" at bounding box center [998, 79] width 28 height 18
click at [1026, 224] on button "Save" at bounding box center [1042, 225] width 89 height 24
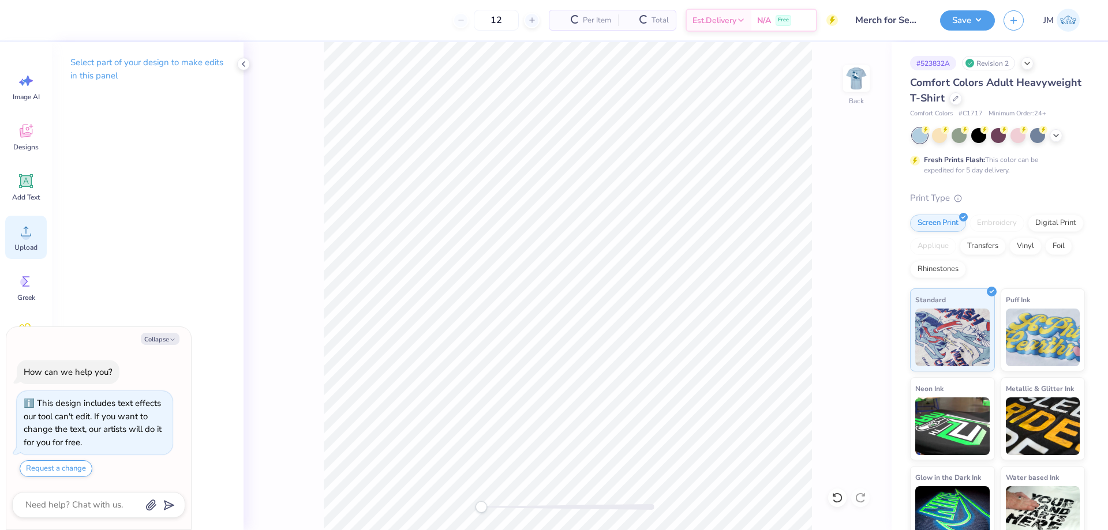
click at [27, 227] on icon at bounding box center [25, 231] width 17 height 17
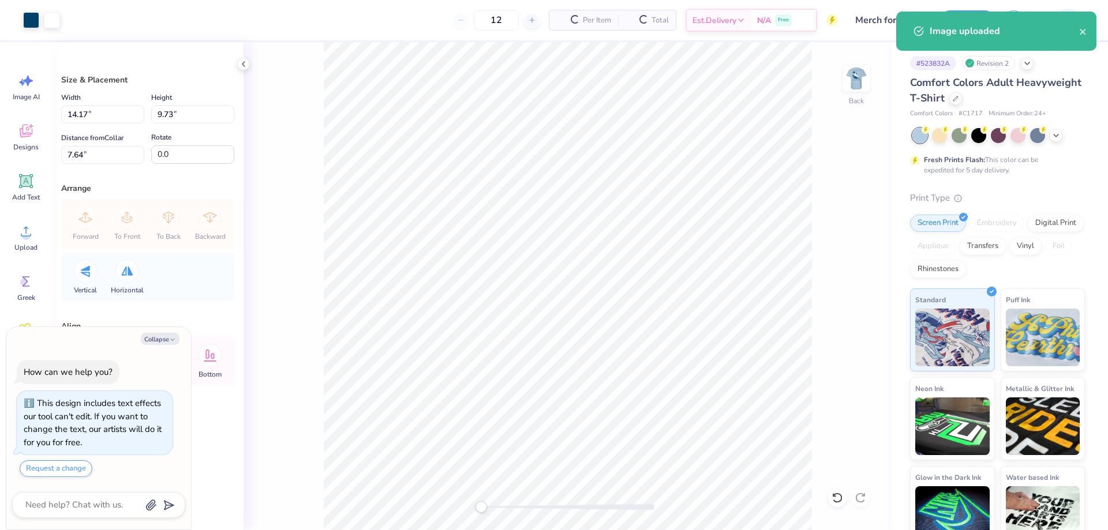
type textarea "x"
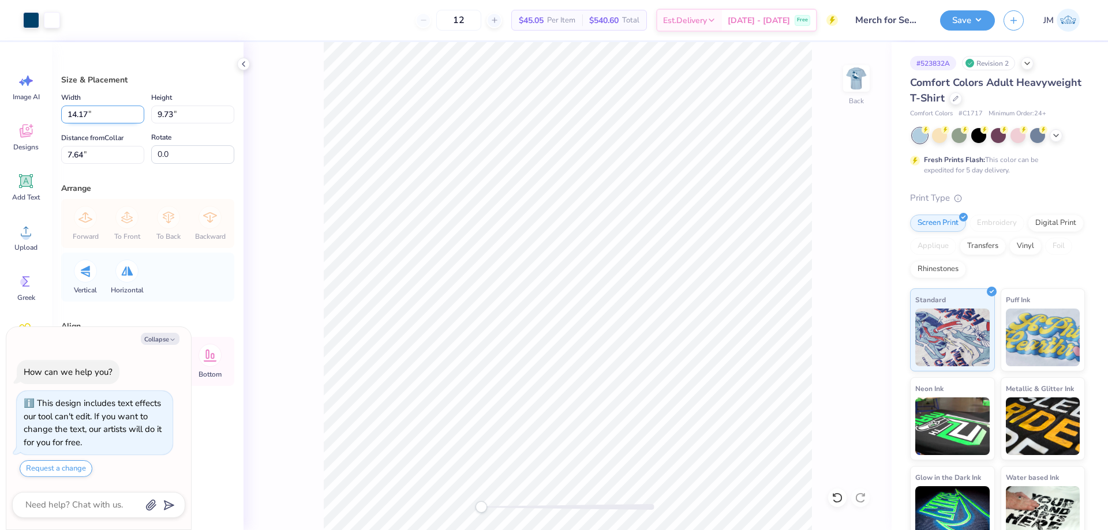
click at [106, 110] on input "14.17" at bounding box center [102, 115] width 83 height 18
type input "4.5"
type textarea "x"
type input "4.50"
type input "3.09"
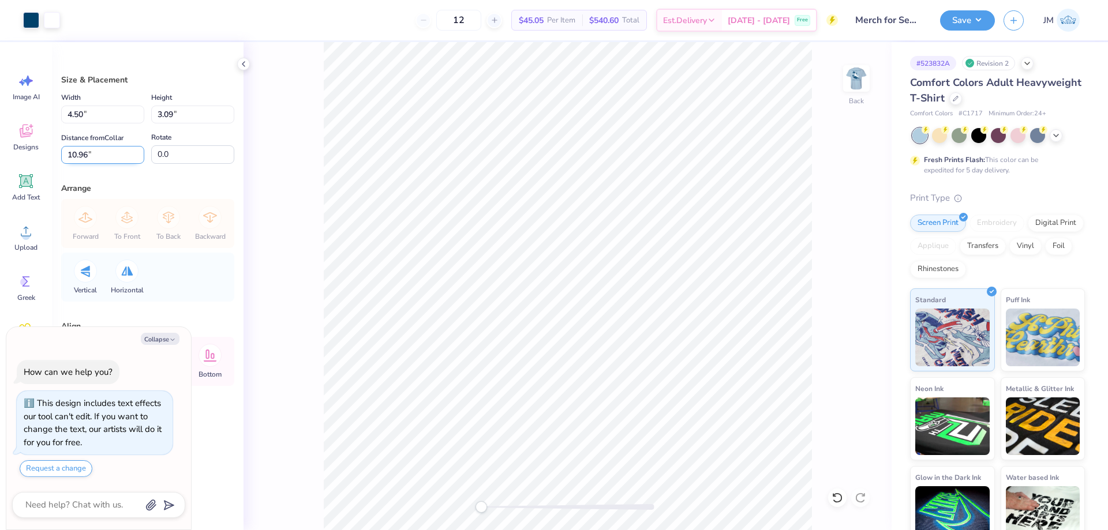
click at [123, 156] on input "10.96" at bounding box center [102, 155] width 83 height 18
type input "3"
click at [193, 172] on div "Size & Placement Width 4.50 4.50 " Height 3.09 3.09 " Distance from Collar 3 3 …" at bounding box center [148, 286] width 192 height 488
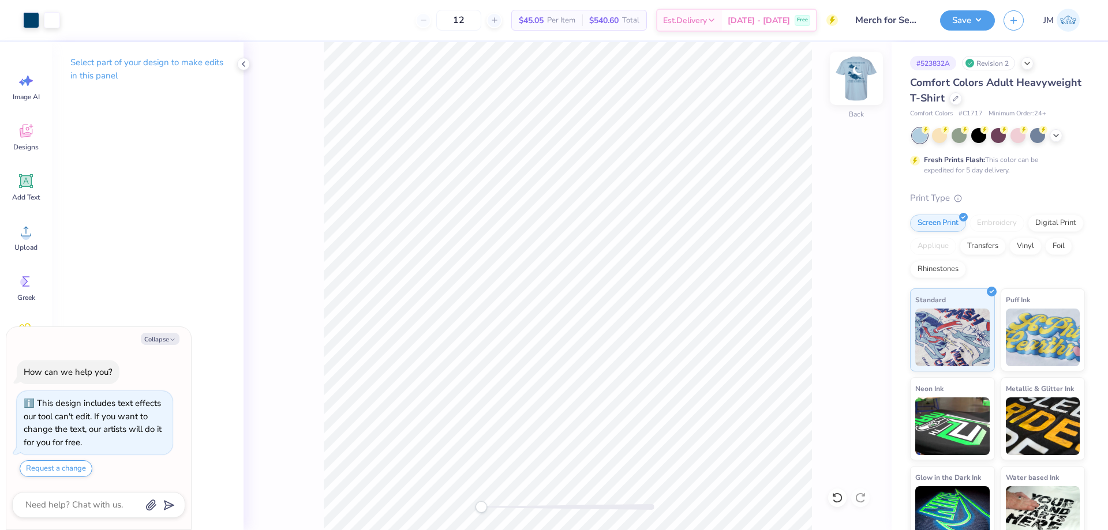
click at [862, 74] on img at bounding box center [856, 78] width 46 height 46
click at [974, 13] on button "Save" at bounding box center [967, 19] width 55 height 20
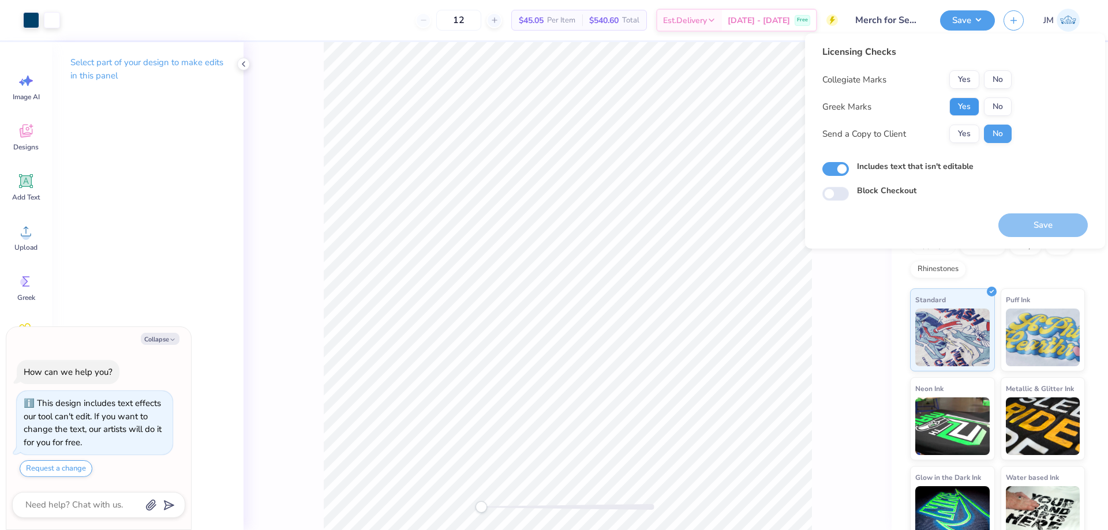
click at [971, 99] on button "Yes" at bounding box center [964, 107] width 30 height 18
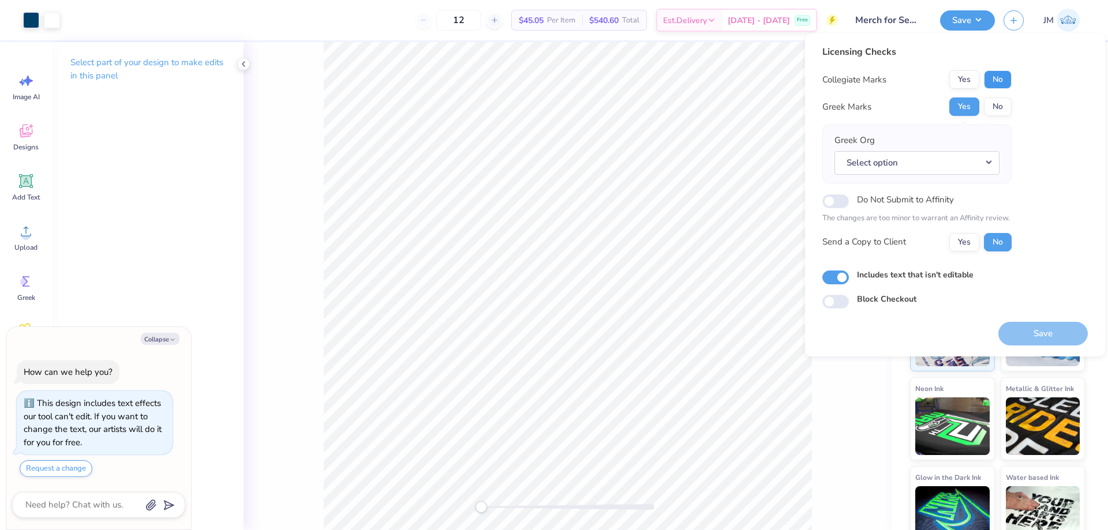
click at [1001, 80] on button "No" at bounding box center [998, 79] width 28 height 18
click at [989, 167] on button "Select option" at bounding box center [916, 163] width 165 height 24
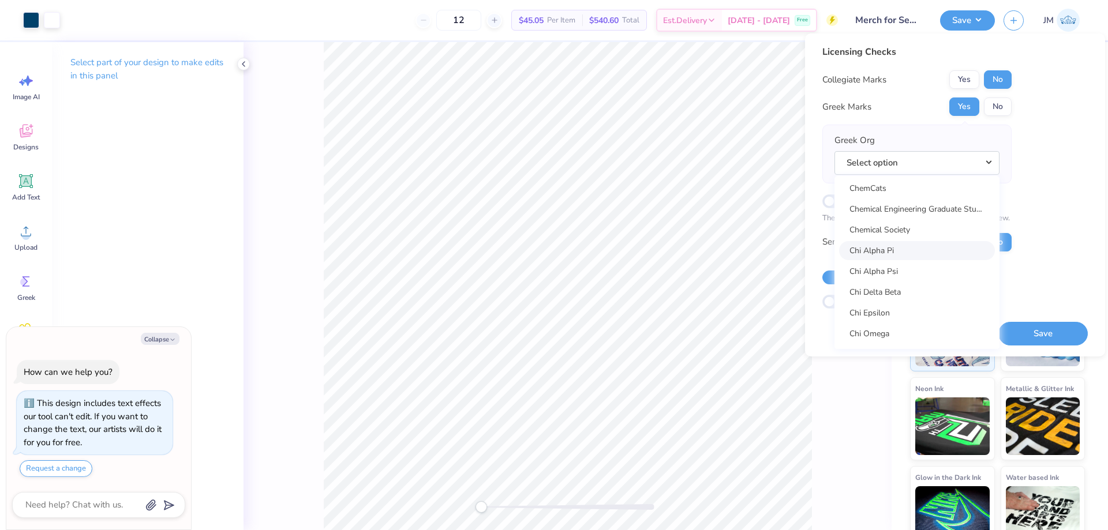
scroll to position [2094, 0]
click at [917, 250] on link "Chi Omega" at bounding box center [917, 256] width 156 height 19
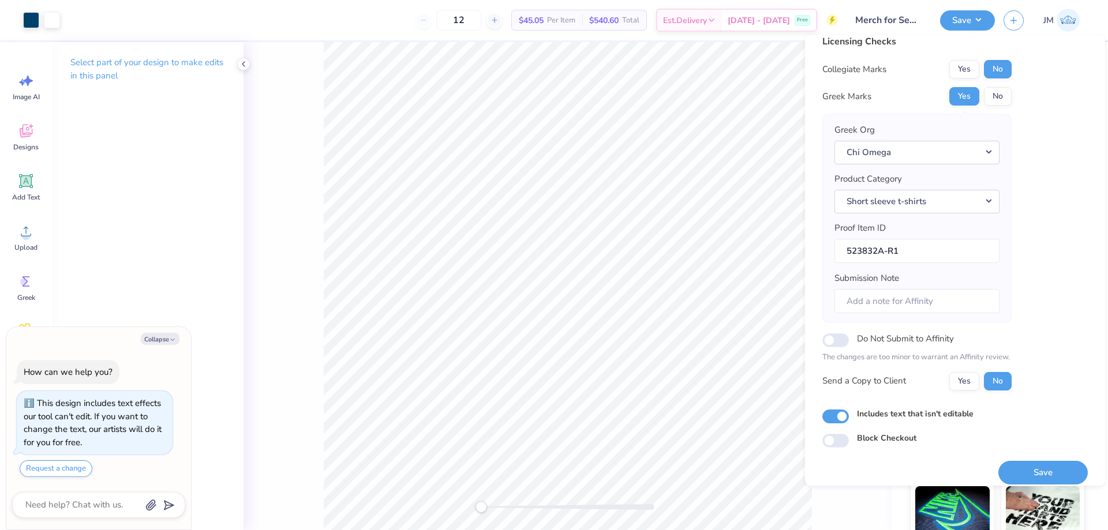
scroll to position [22, 0]
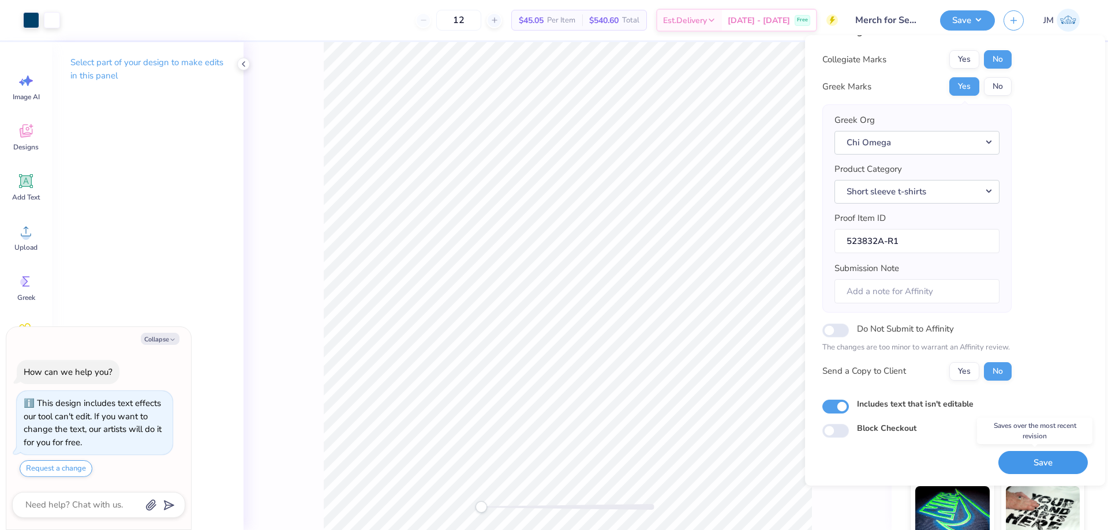
click at [1032, 454] on button "Save" at bounding box center [1042, 463] width 89 height 24
type textarea "x"
